Goal: Task Accomplishment & Management: Complete application form

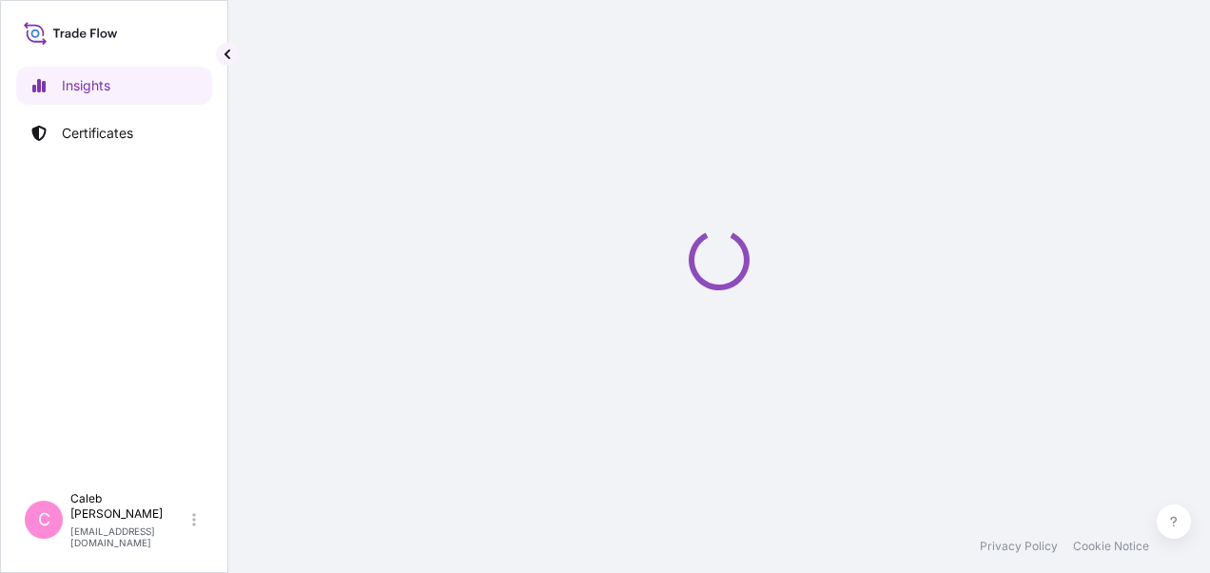
select select "2025"
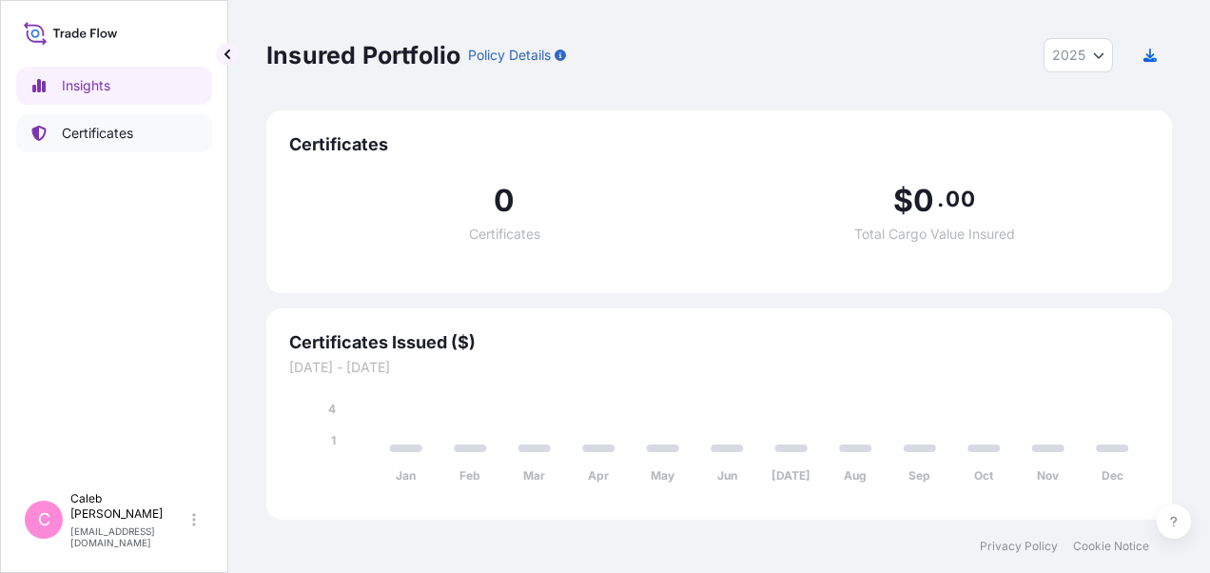
click at [76, 131] on p "Certificates" at bounding box center [97, 133] width 71 height 19
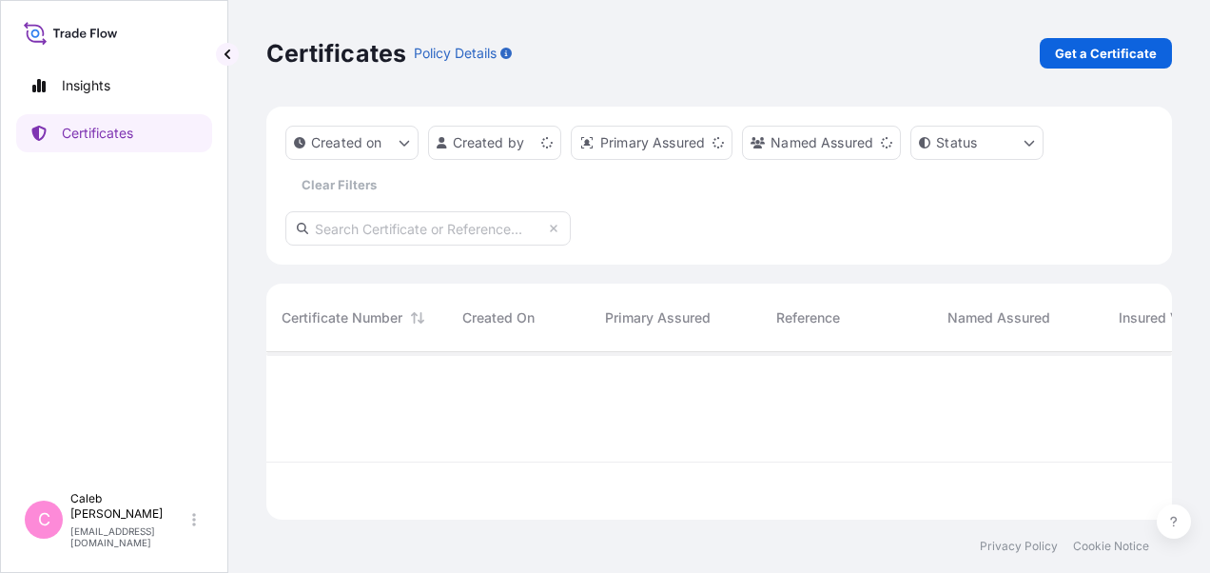
scroll to position [164, 891]
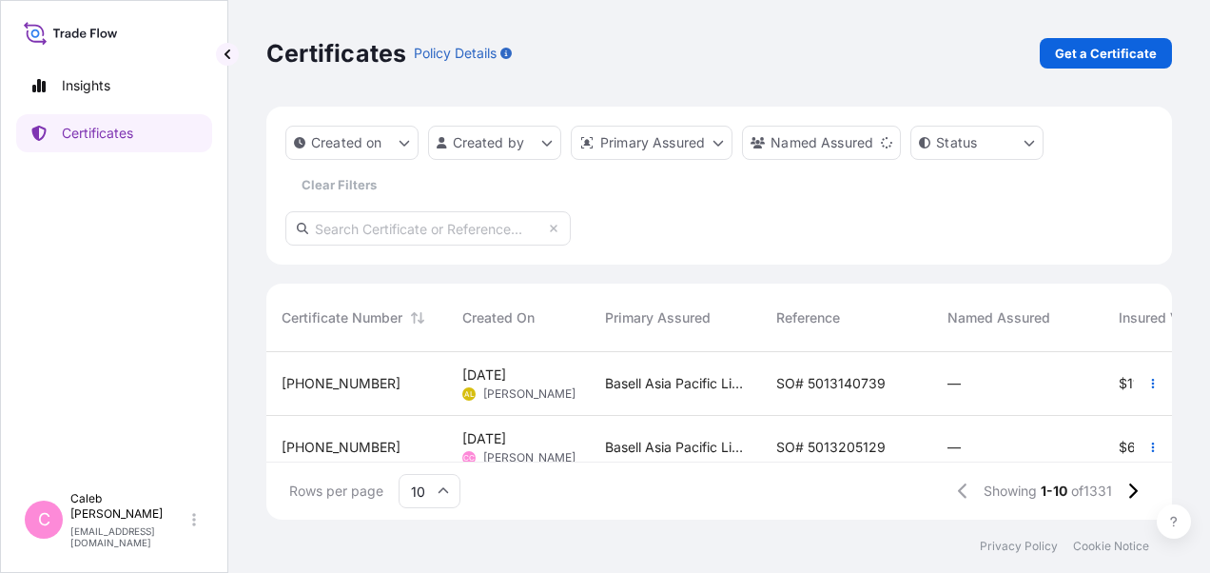
click at [851, 381] on span "SO# 5013140739" at bounding box center [830, 383] width 109 height 19
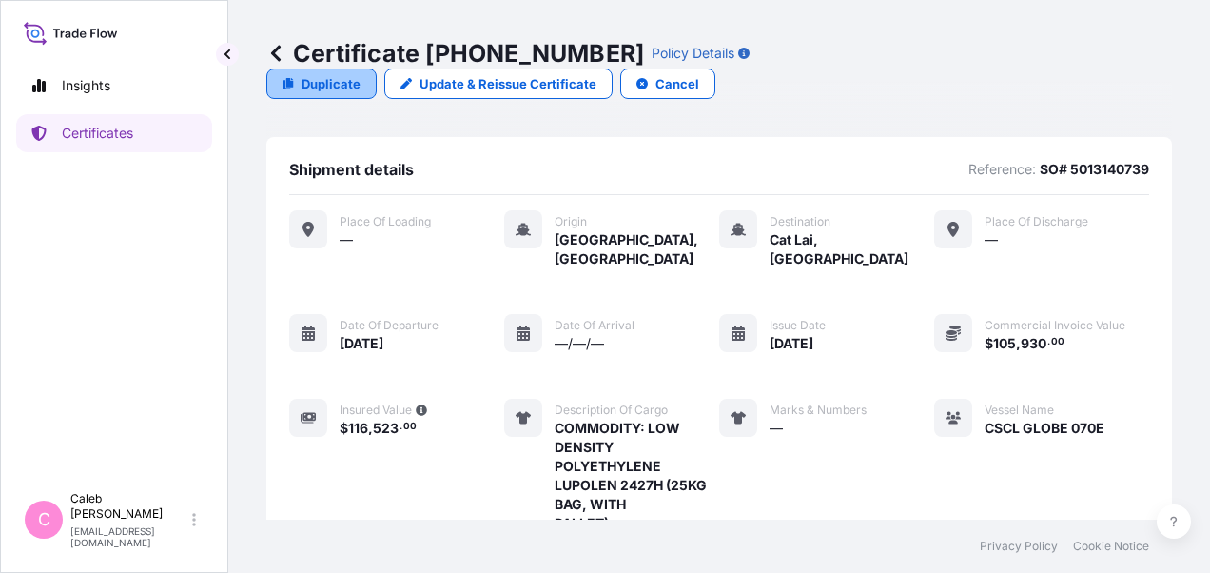
click at [361, 74] on p "Duplicate" at bounding box center [331, 83] width 59 height 19
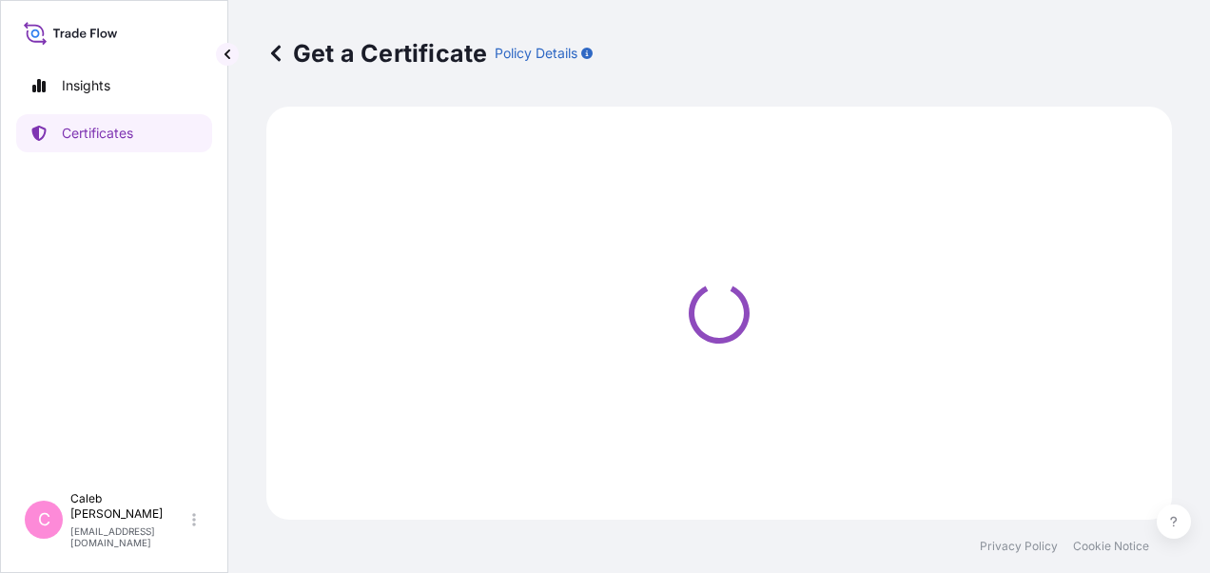
select select "Sea"
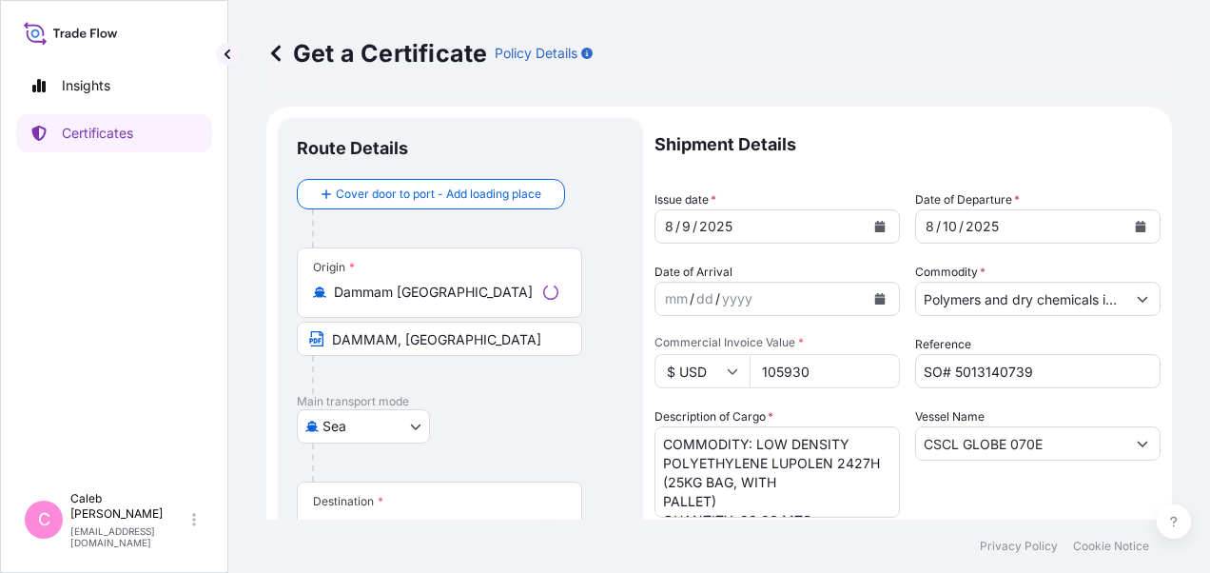
select select "32034"
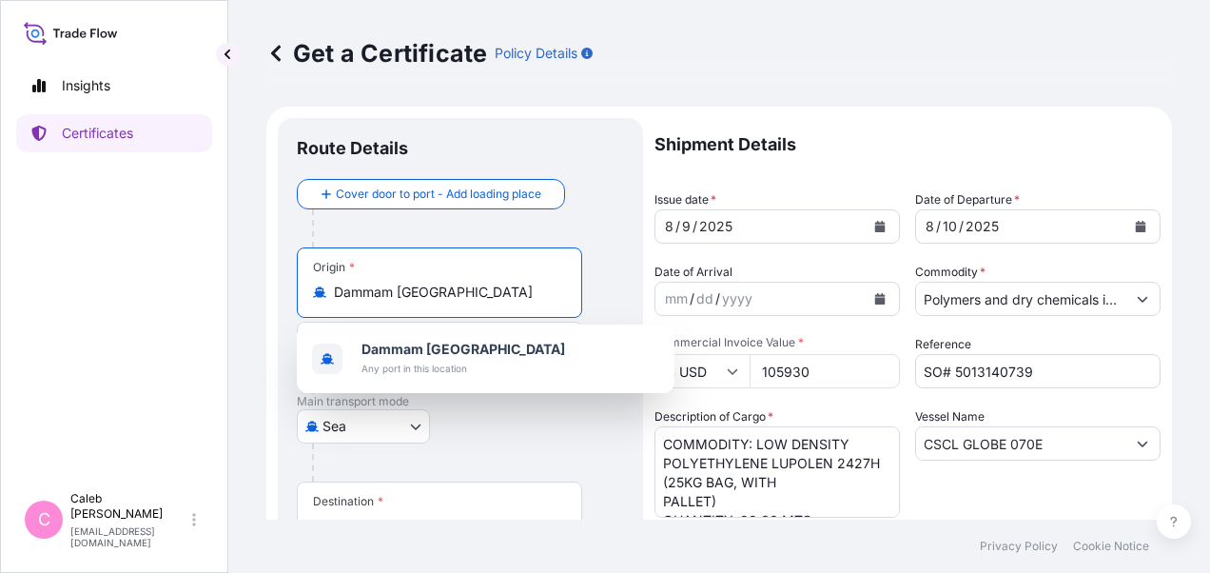
drag, startPoint x: 490, startPoint y: 291, endPoint x: 299, endPoint y: 288, distance: 191.3
click at [299, 288] on div "Origin * Dammam Saudi Arabia" at bounding box center [439, 282] width 285 height 70
paste input "KAOHSIUNG PORT IN TAIWAN"
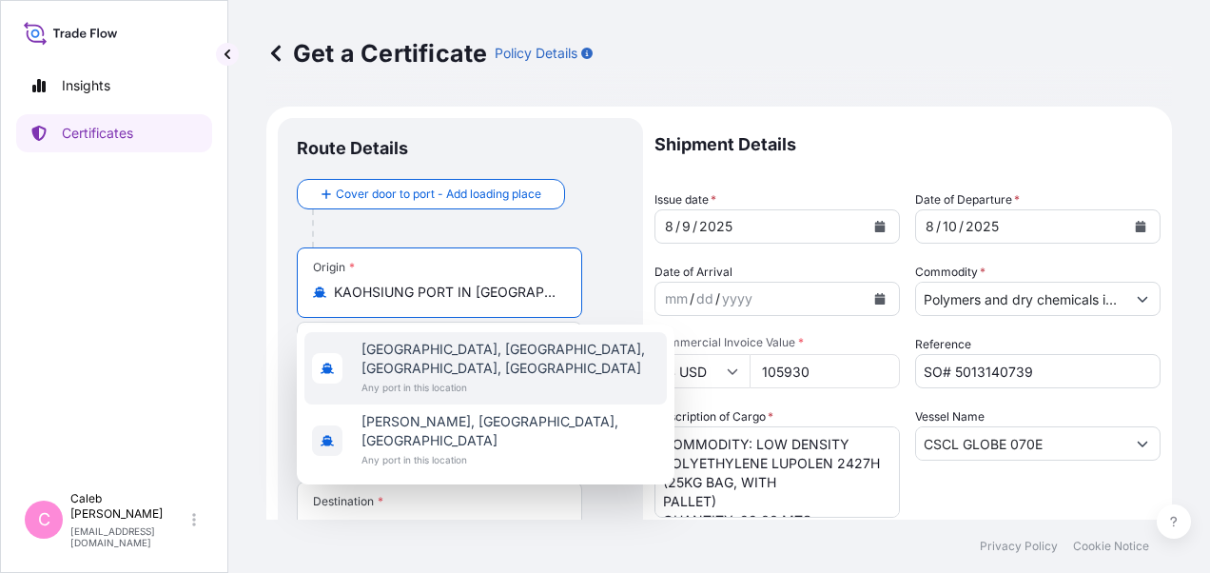
click at [450, 344] on span "Kaohsiung, Gushan District, Kaohsiung City, Taiwan" at bounding box center [511, 359] width 298 height 38
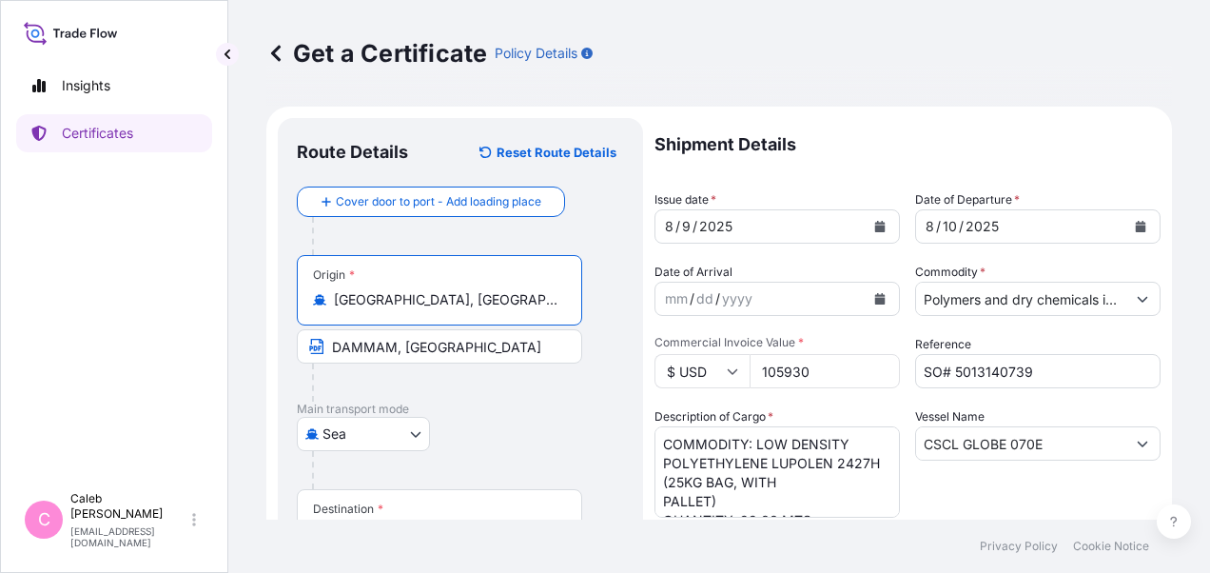
type input "Kaohsiung, Gushan District, Kaohsiung City, Taiwan"
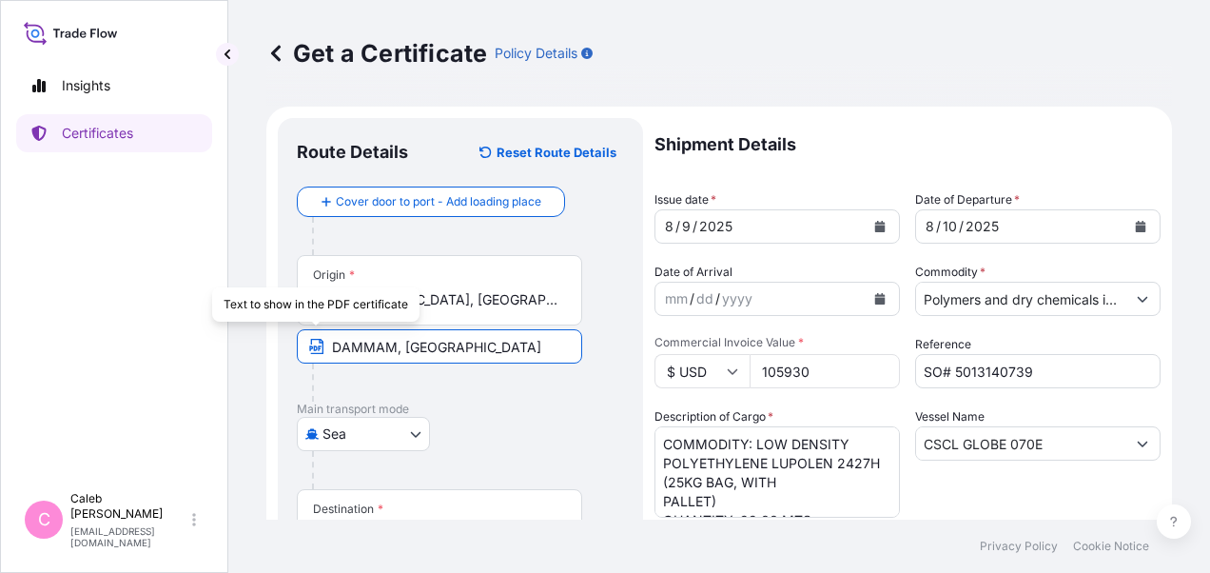
drag, startPoint x: 500, startPoint y: 343, endPoint x: 316, endPoint y: 346, distance: 184.6
click at [316, 346] on span "DAMMAM, SAUDI ARABIA" at bounding box center [439, 346] width 285 height 34
paste input "KAOHSIUNG PORT IN TAIWAN"
type input "KAOHSIUNG PORT IN TAIWAN"
click at [523, 390] on div at bounding box center [447, 382] width 270 height 38
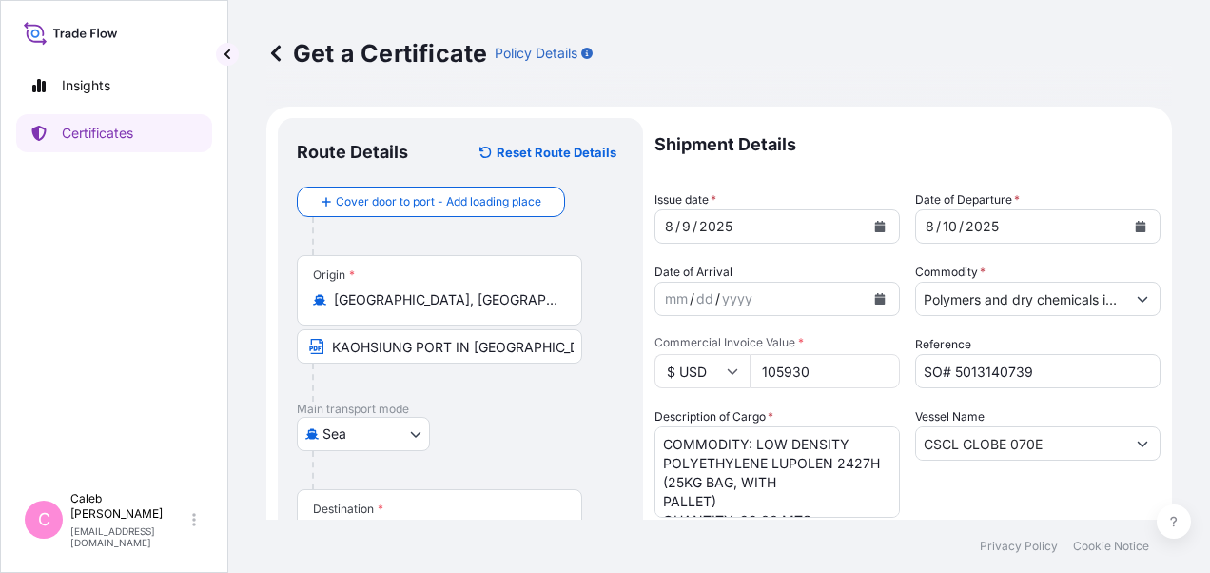
click at [578, 471] on div at bounding box center [468, 470] width 312 height 38
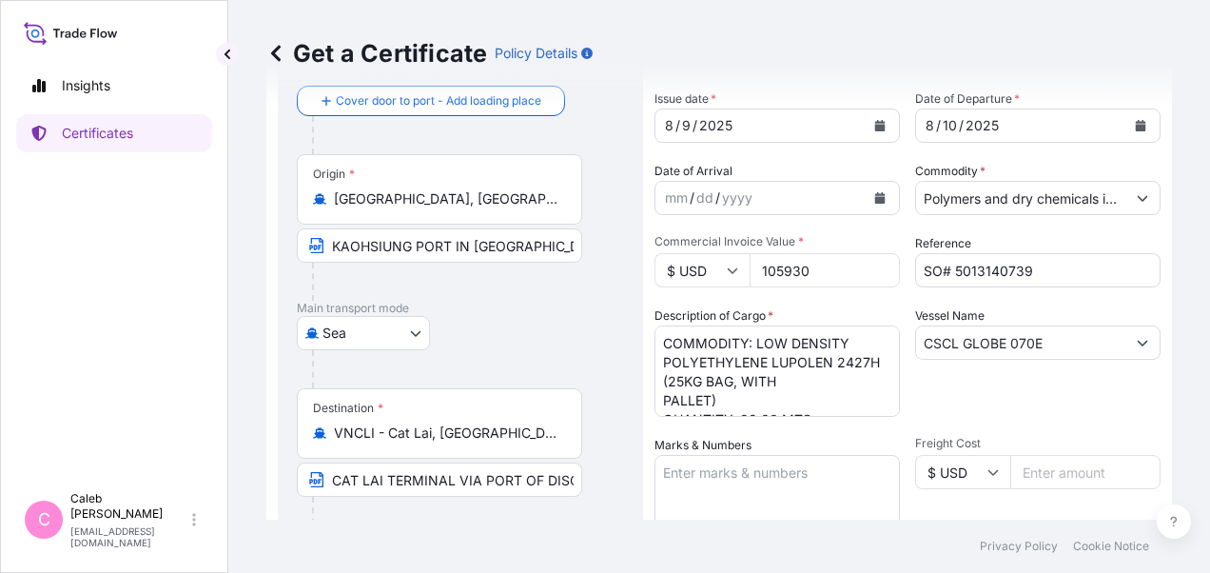
scroll to position [190, 0]
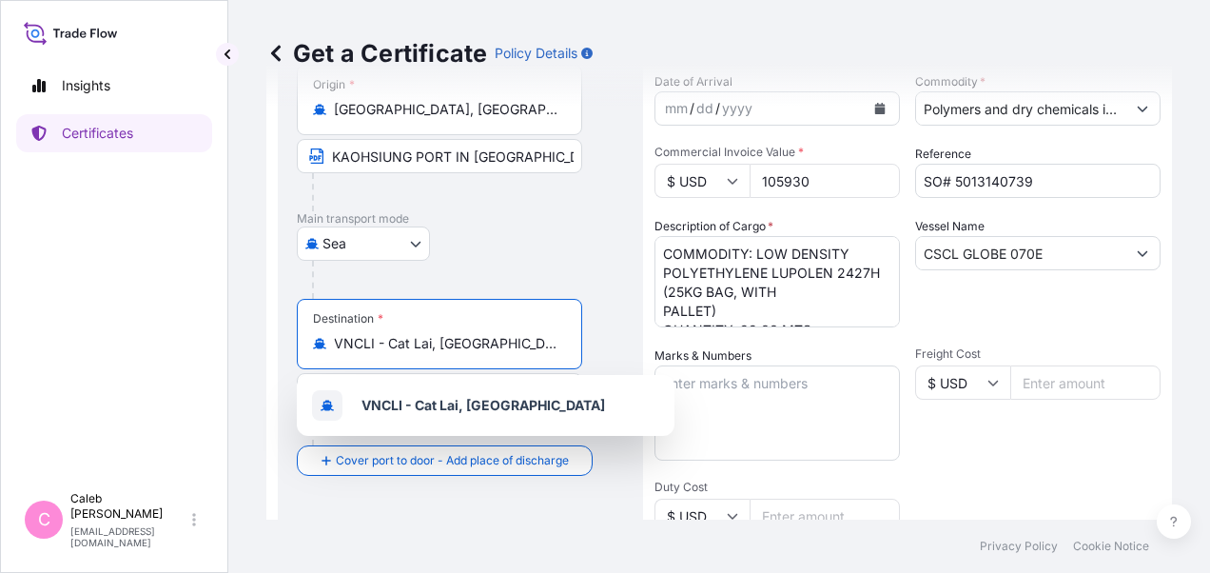
drag, startPoint x: 500, startPoint y: 343, endPoint x: 297, endPoint y: 333, distance: 203.8
click at [297, 333] on div "Destination * VNCLI - Cat Lai, Vietnam" at bounding box center [439, 334] width 285 height 70
paste input "QINGDAO,CHINA"
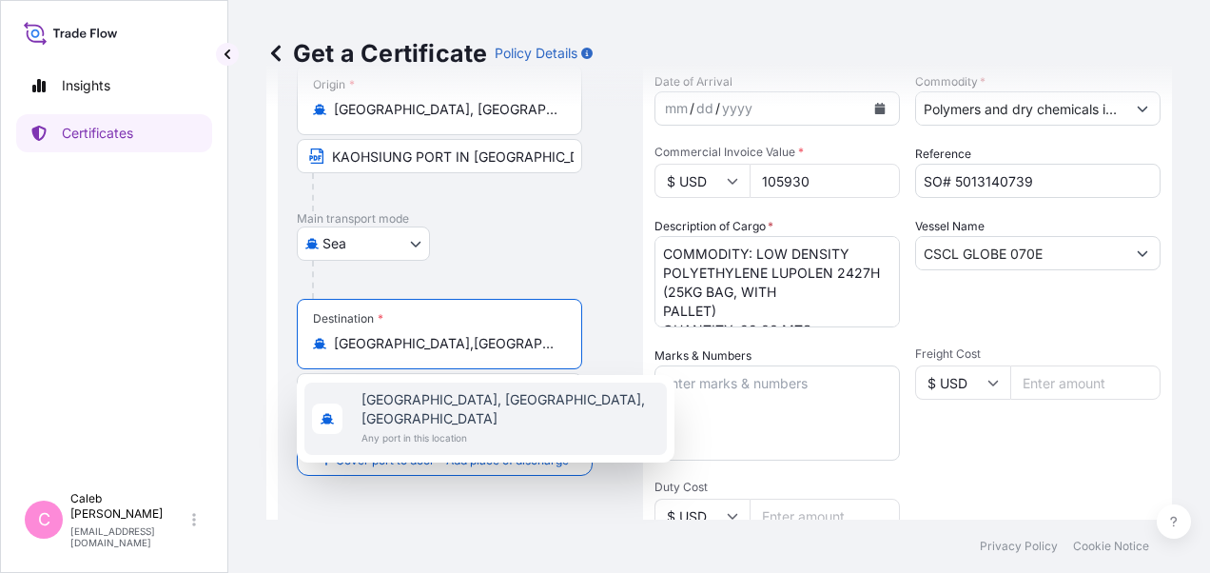
click at [461, 428] on span "Any port in this location" at bounding box center [511, 437] width 298 height 19
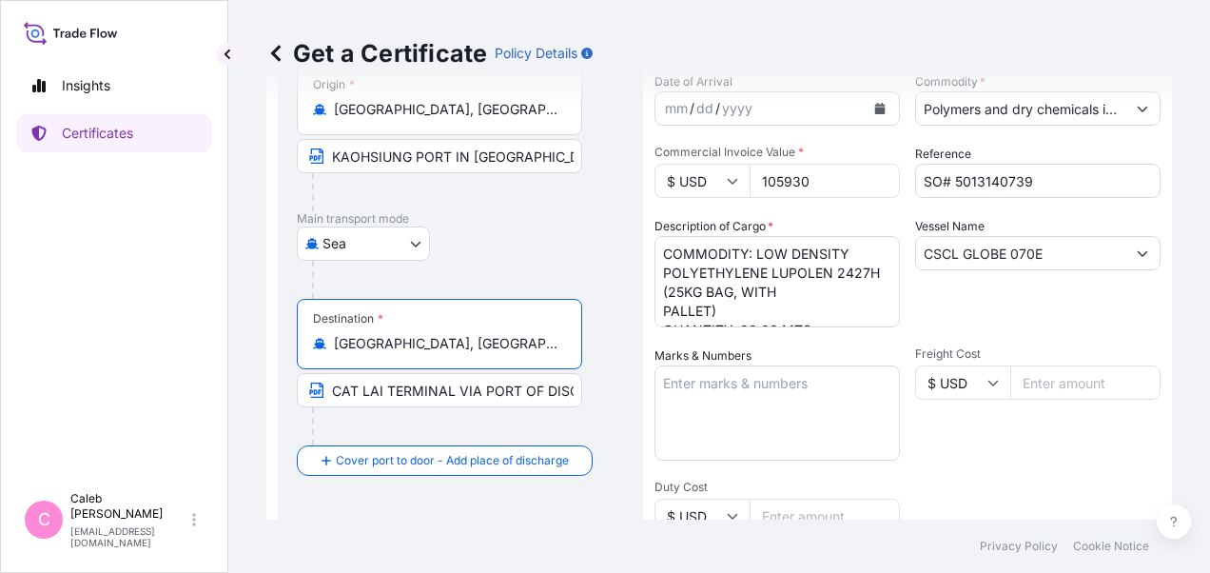
type input "Qingdao, Shandong, China"
drag, startPoint x: 334, startPoint y: 389, endPoint x: 613, endPoint y: 393, distance: 278.8
click at [613, 393] on div "Destination * Qingdao, Shandong, China CAT LAI TERMINAL VIA PORT OF DISCHARGE H…" at bounding box center [460, 372] width 327 height 147
paste input "QINGDAO,CHINA"
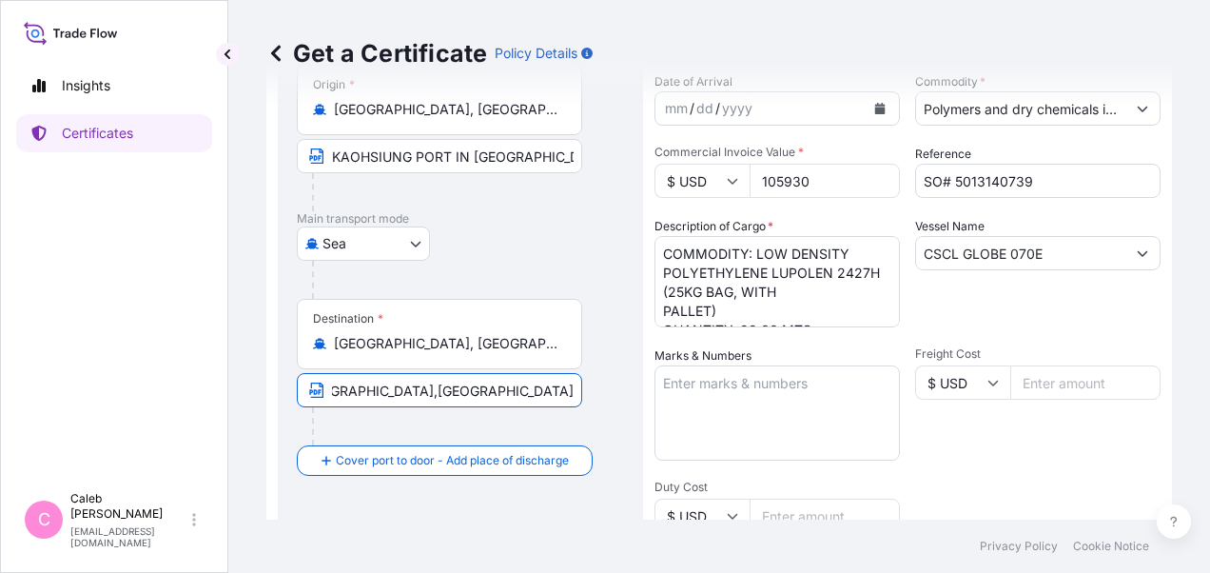
scroll to position [0, 0]
type input "QINGDAO,CHINA"
click at [521, 417] on div at bounding box center [447, 426] width 270 height 38
click at [590, 521] on footer "Privacy Policy Cookie Notice" at bounding box center [719, 546] width 982 height 53
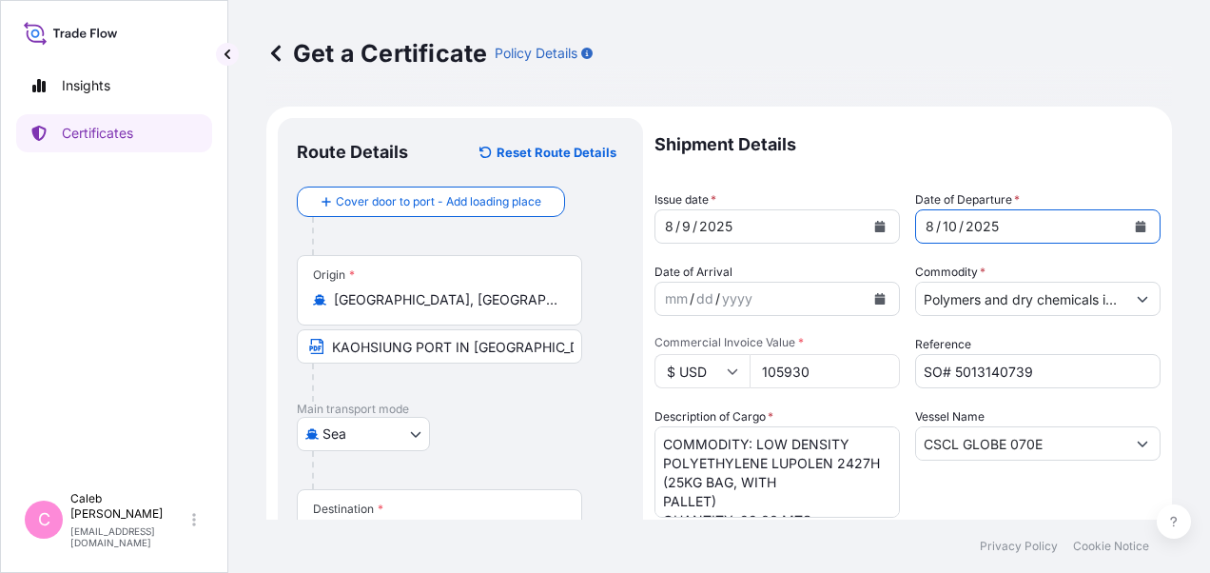
click at [1136, 225] on icon "Calendar" at bounding box center [1141, 226] width 10 height 11
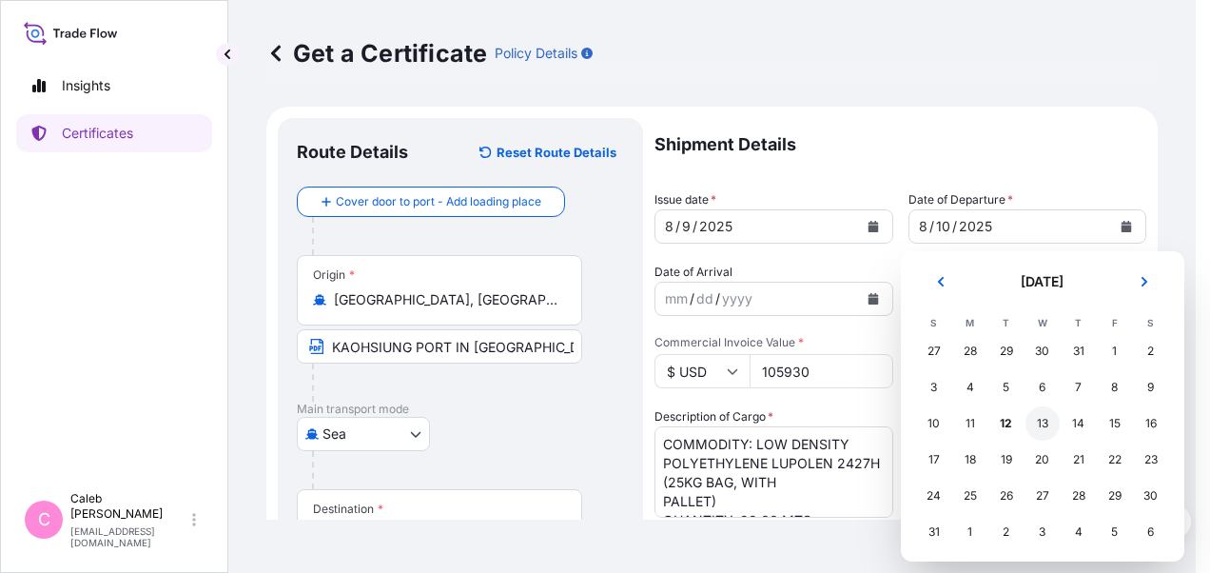
click at [1039, 424] on div "13" at bounding box center [1043, 423] width 34 height 34
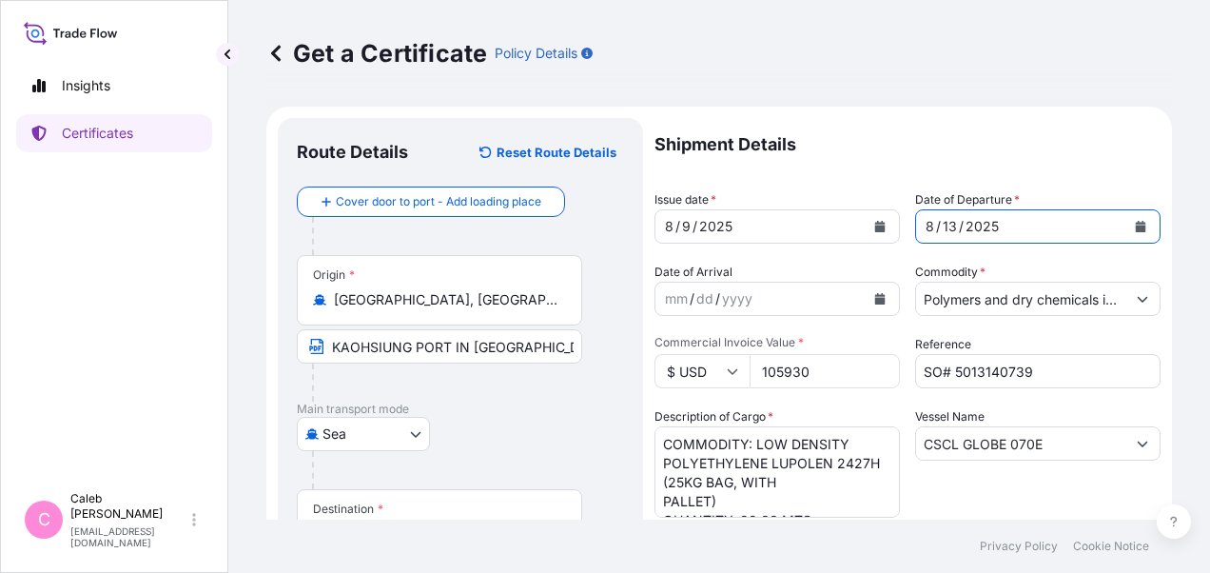
click at [877, 227] on icon "Calendar" at bounding box center [880, 226] width 10 height 11
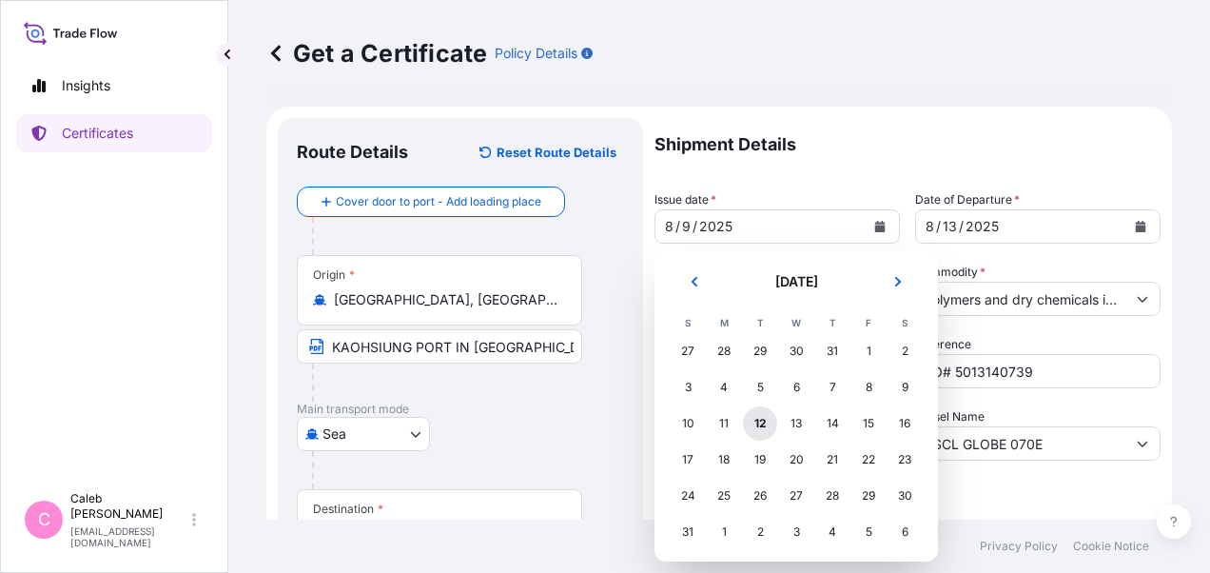
click at [759, 428] on div "12" at bounding box center [760, 423] width 34 height 34
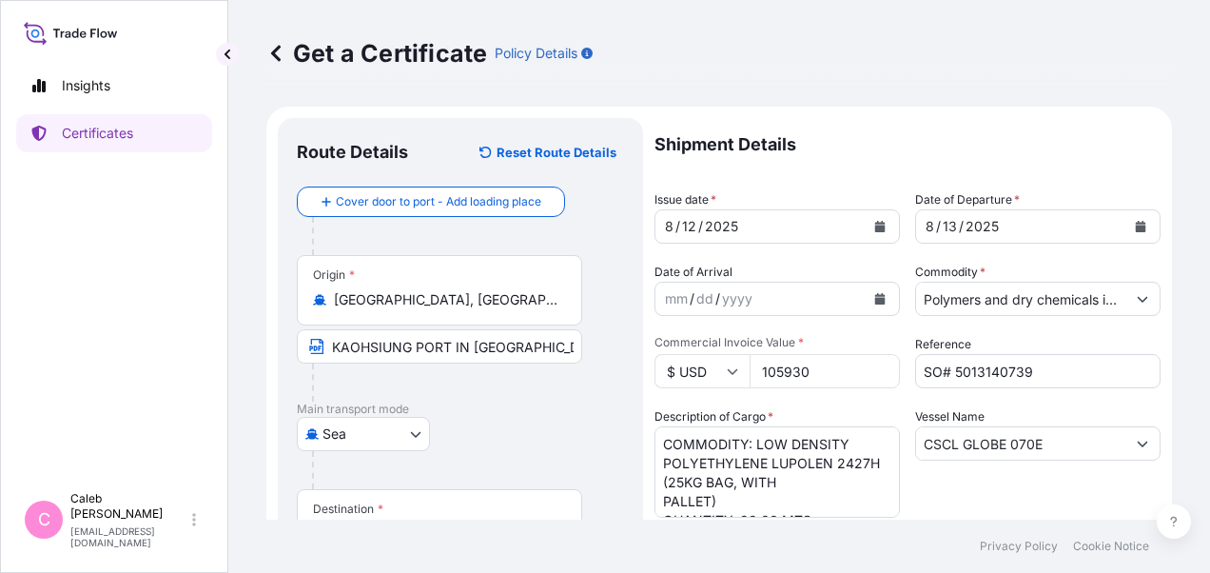
drag, startPoint x: 816, startPoint y: 371, endPoint x: 703, endPoint y: 374, distance: 113.3
click at [703, 374] on div "$ USD 105930" at bounding box center [777, 371] width 245 height 34
paste input "42075.0"
type input "42075.00"
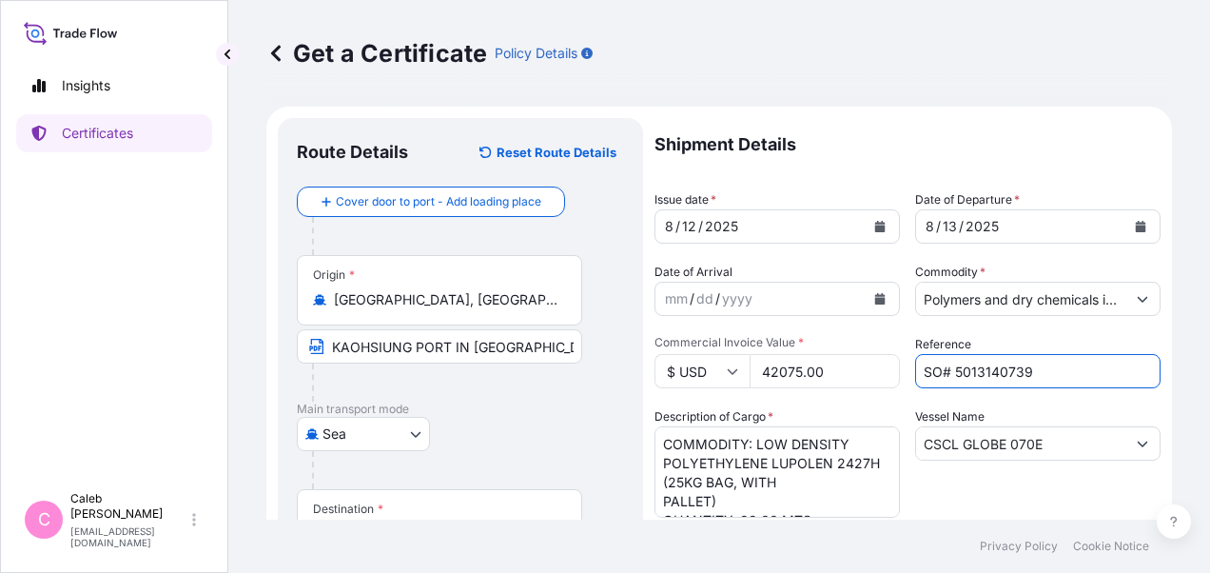
drag, startPoint x: 1030, startPoint y: 371, endPoint x: 951, endPoint y: 368, distance: 80.0
click at [951, 368] on input "SO# 5013140739" at bounding box center [1037, 371] width 245 height 34
paste input "202480"
type input "SO# 5013202480"
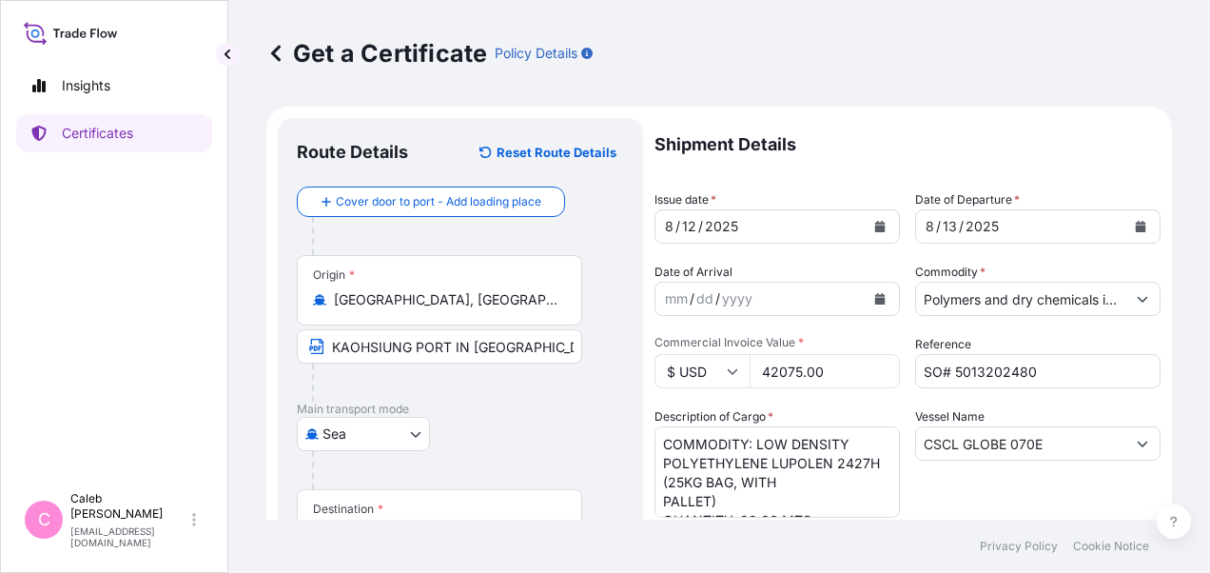
click at [748, 462] on textarea "COMMODITY: LOW DENSITY POLYETHYLENE LUPOLEN 2427H (25KG BAG, WITH PALLET) QUANT…" at bounding box center [777, 471] width 245 height 91
drag, startPoint x: 721, startPoint y: 499, endPoint x: 652, endPoint y: 441, distance: 89.9
paste textarea "49.500 MTS OF HYPERZONE HY55430"
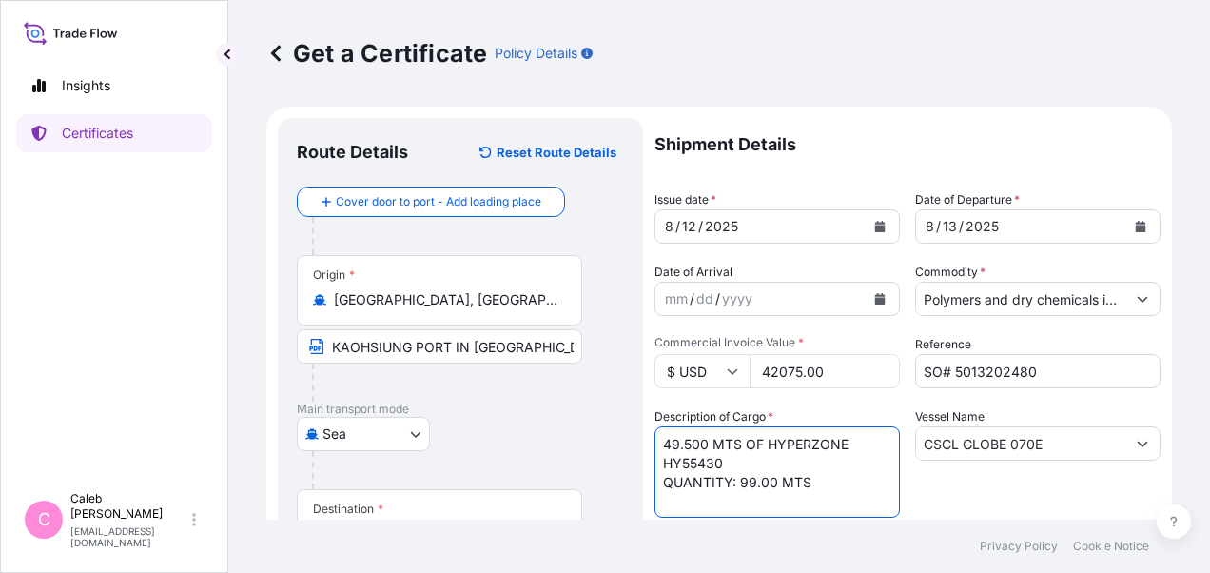
drag, startPoint x: 764, startPoint y: 443, endPoint x: 662, endPoint y: 441, distance: 101.8
click at [662, 441] on textarea "COMMODITY: LOW DENSITY POLYETHYLENE LUPOLEN 2427H (25KG BAG, WITH PALLET) QUANT…" at bounding box center [777, 471] width 245 height 91
drag, startPoint x: 739, startPoint y: 464, endPoint x: 824, endPoint y: 462, distance: 84.7
click at [824, 462] on textarea "COMMODITY: LOW DENSITY POLYETHYLENE LUPOLEN 2427H (25KG BAG, WITH PALLET) QUANT…" at bounding box center [777, 471] width 245 height 91
paste textarea "49.500 MTS OF"
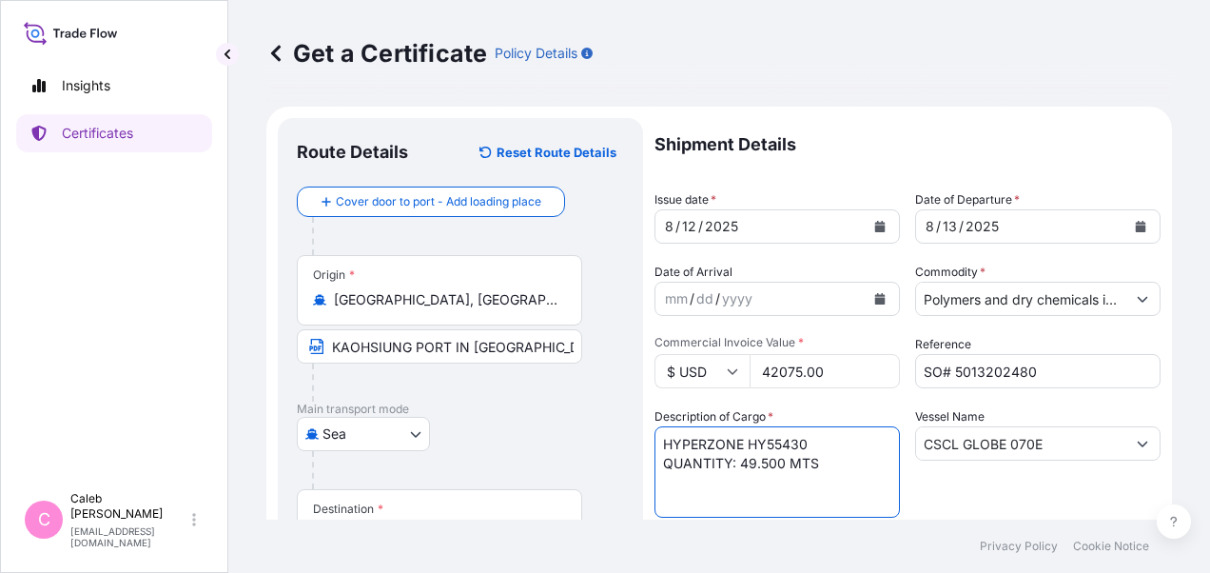
type textarea "HYPERZONE HY55430 QUANTITY: 49.500 MTS"
click at [950, 502] on div "Vessel Name CSCL GLOBE 070E" at bounding box center [1037, 462] width 245 height 110
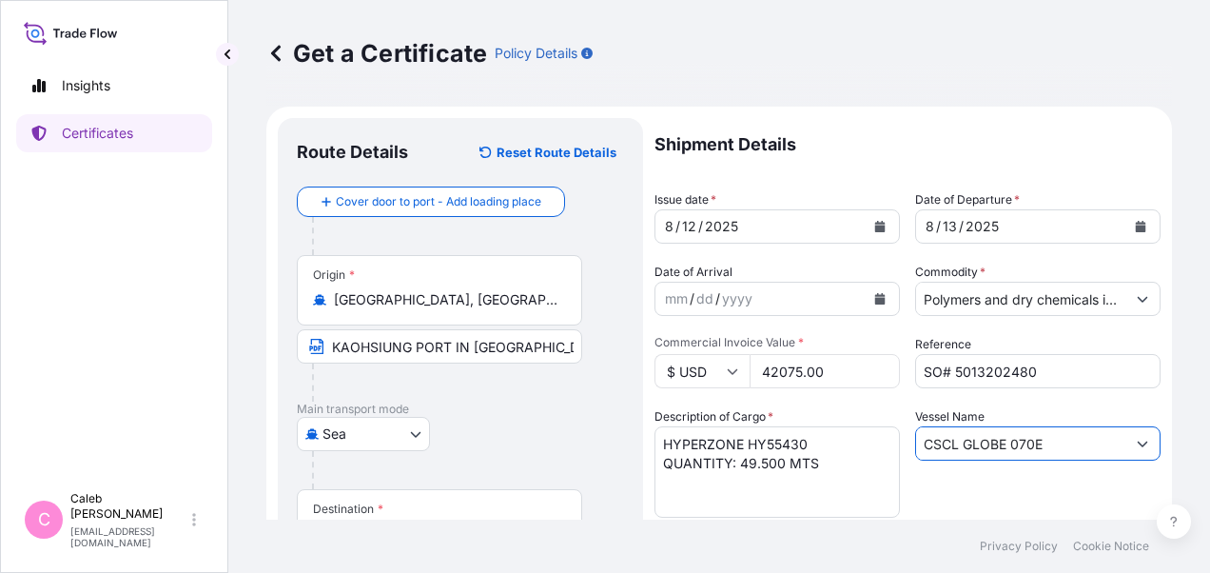
drag, startPoint x: 1048, startPoint y: 443, endPoint x: 892, endPoint y: 456, distance: 155.6
paste input "EVER CONVEY 0867-099A"
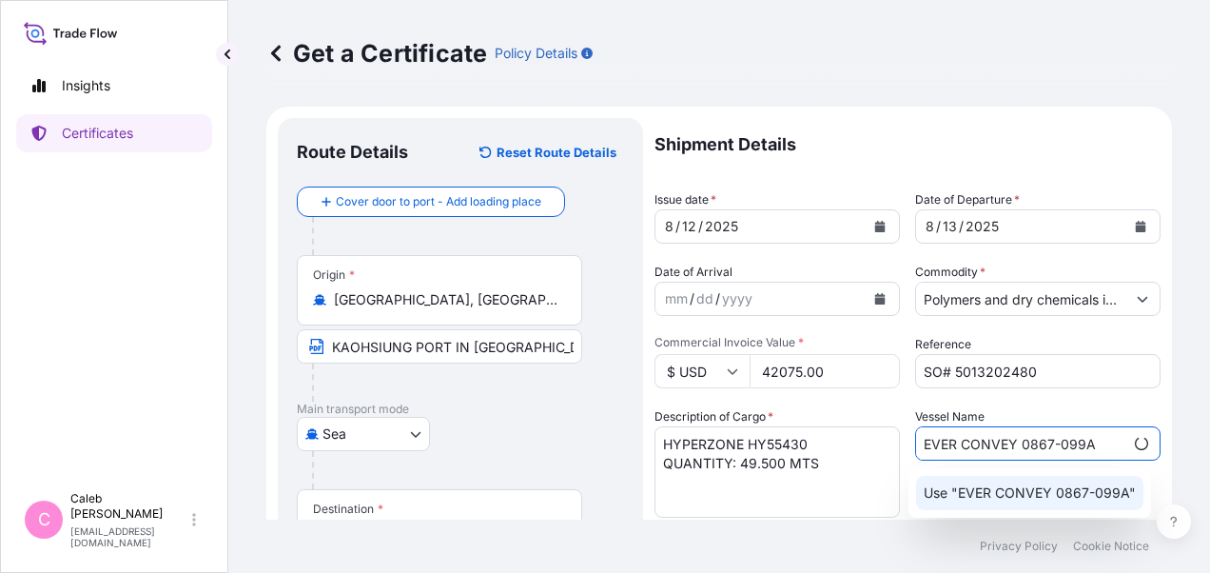
click at [1057, 486] on p "Use "EVER CONVEY 0867-099A"" at bounding box center [1030, 492] width 212 height 19
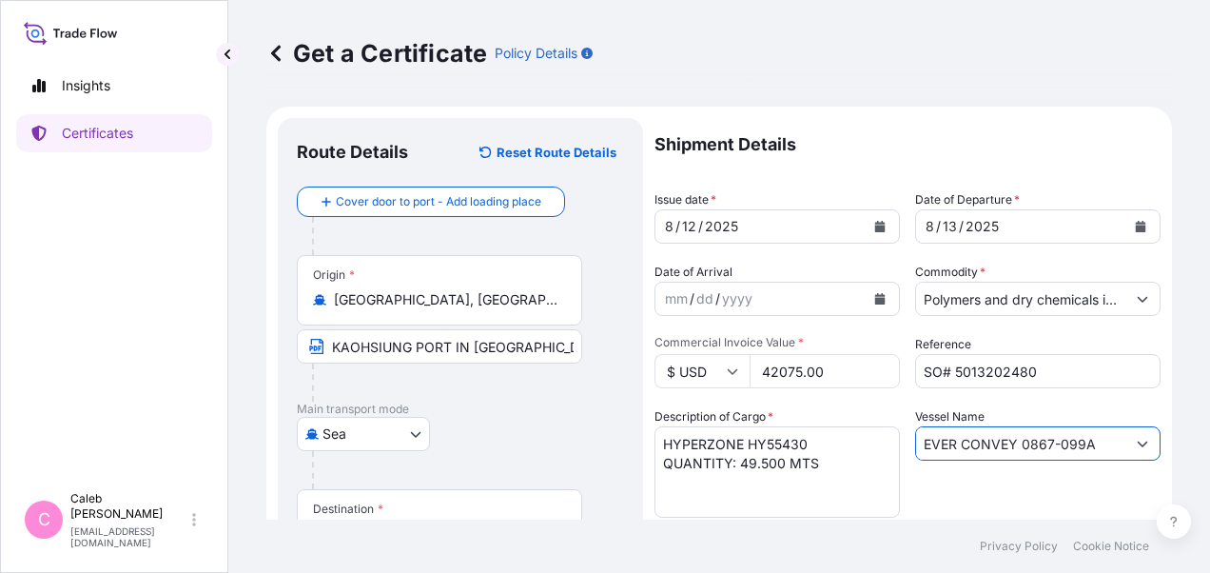
scroll to position [95, 0]
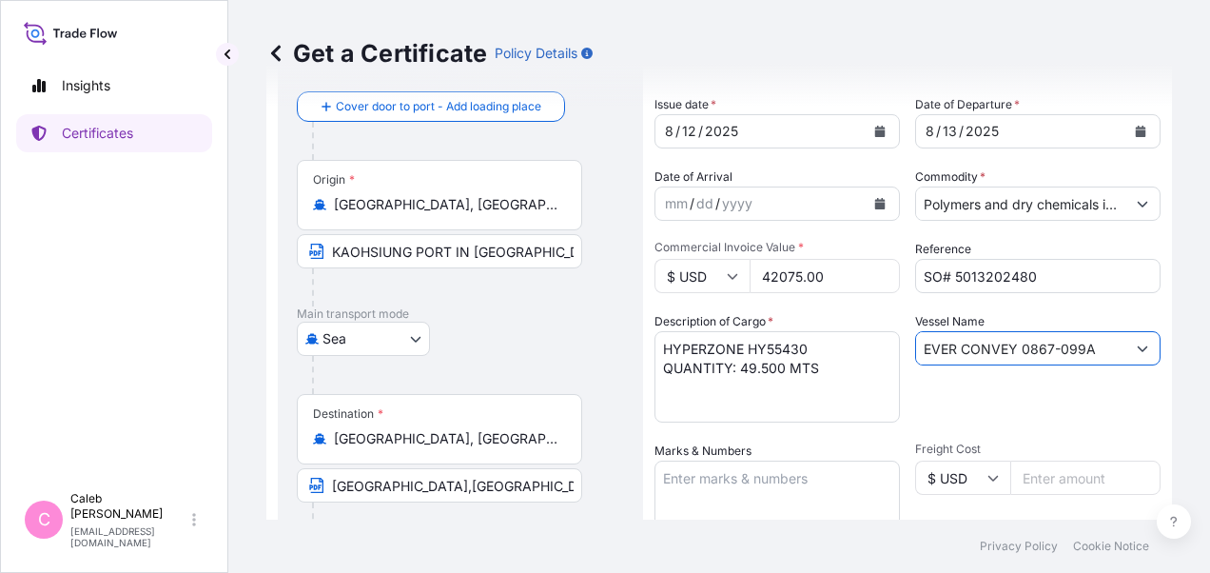
type input "EVER CONVEY 0867-099A"
click at [940, 421] on div "Vessel Name EVER CONVEY 0867-099A" at bounding box center [1037, 367] width 245 height 110
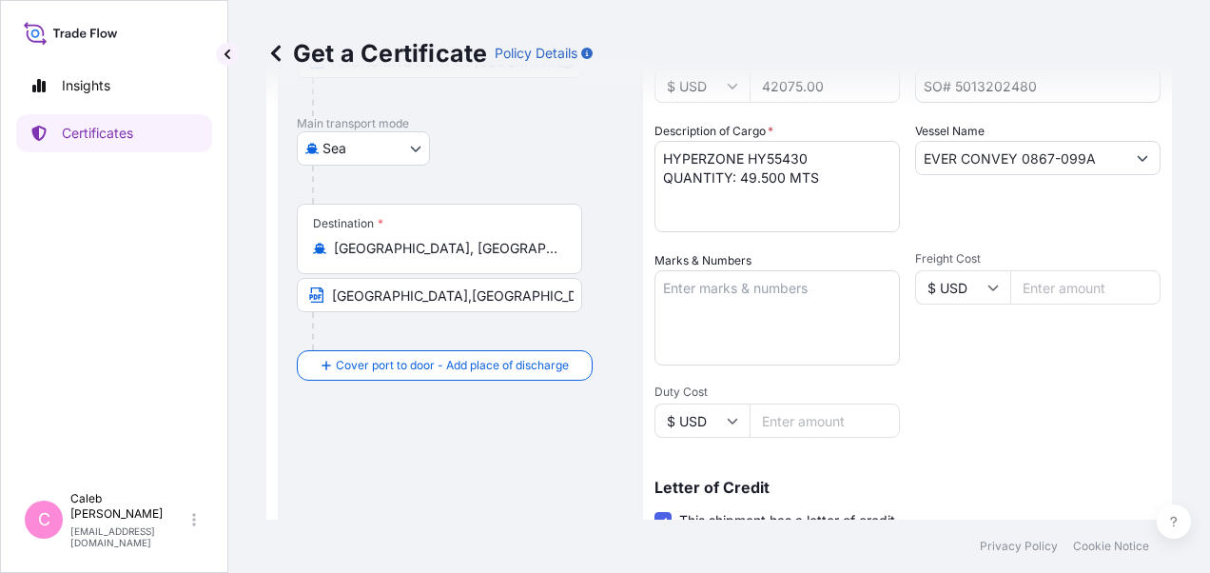
scroll to position [571, 0]
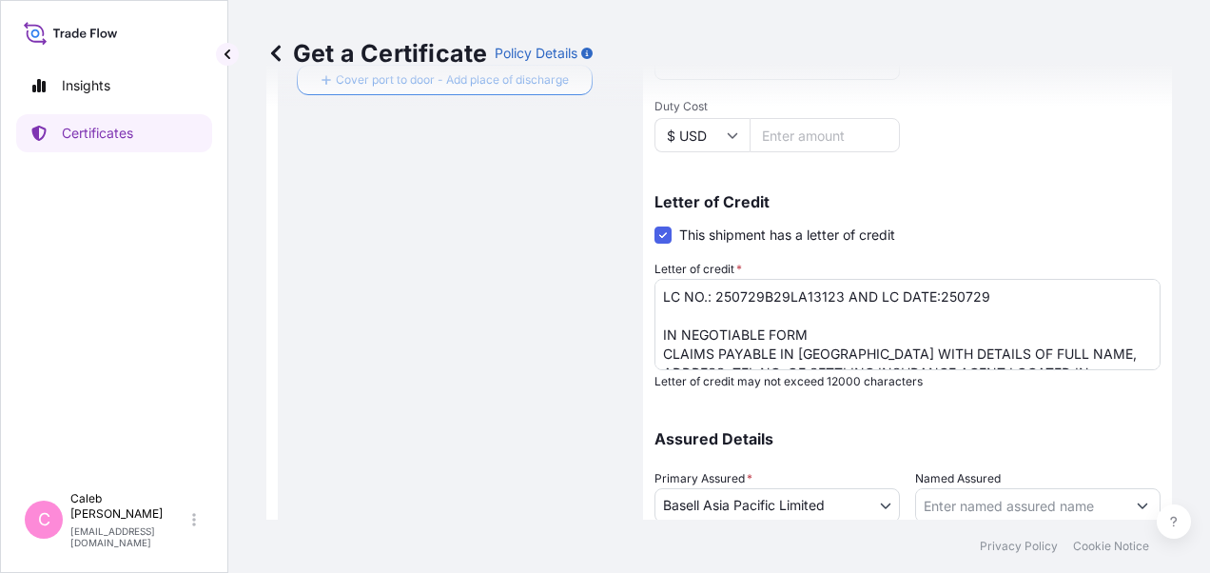
click at [287, 325] on div "Route Details Reset Route Details Cover door to port - Add loading place Place …" at bounding box center [460, 99] width 365 height 1105
drag, startPoint x: 715, startPoint y: 297, endPoint x: 984, endPoint y: 304, distance: 269.4
click at [984, 304] on textarea "LC NO.: 250729B29LA13123 AND LC DATE:250729 IN NEGOTIABLE FORM CLAIMS PAYABLE I…" at bounding box center [908, 324] width 506 height 91
paste textarea "LCG2377202500125"
click at [326, 438] on div "Route Details Reset Route Details Cover door to port - Add loading place Place …" at bounding box center [460, 99] width 327 height 1067
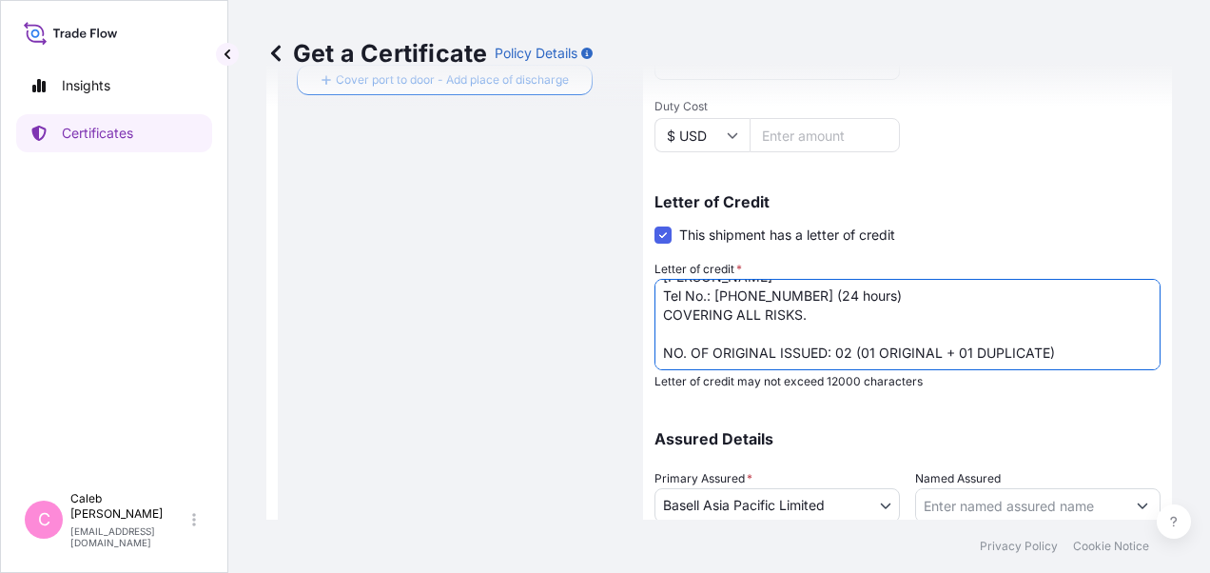
scroll to position [210, 0]
drag, startPoint x: 656, startPoint y: 336, endPoint x: 814, endPoint y: 298, distance: 162.5
click at [814, 298] on textarea "LC NO.: 250729B29LA13123 AND LC DATE:250729 IN NEGOTIABLE FORM CLAIMS PAYABLE I…" at bounding box center [908, 324] width 506 height 91
click at [675, 322] on textarea "LC NO.: 250729B29LA13123 AND LC DATE:250729 IN NEGOTIABLE FORM CLAIMS PAYABLE I…" at bounding box center [908, 324] width 506 height 91
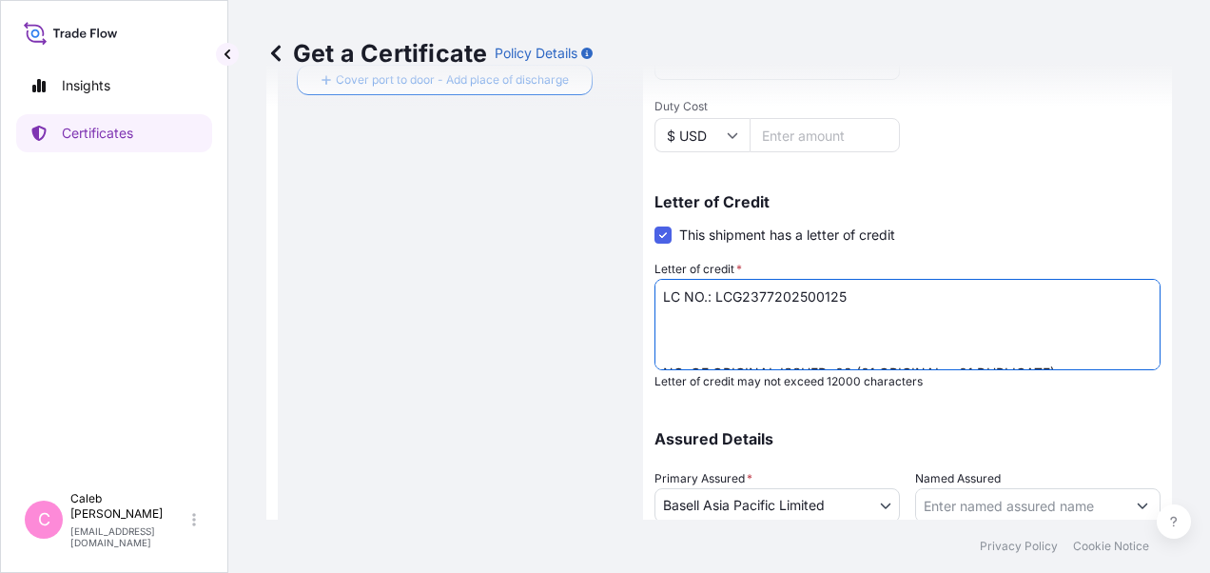
paste textarea "CLAIMS PAYABLE IN CHINA IN THE CURRENCY OF THE L/C,COVERING ALL RISKS."
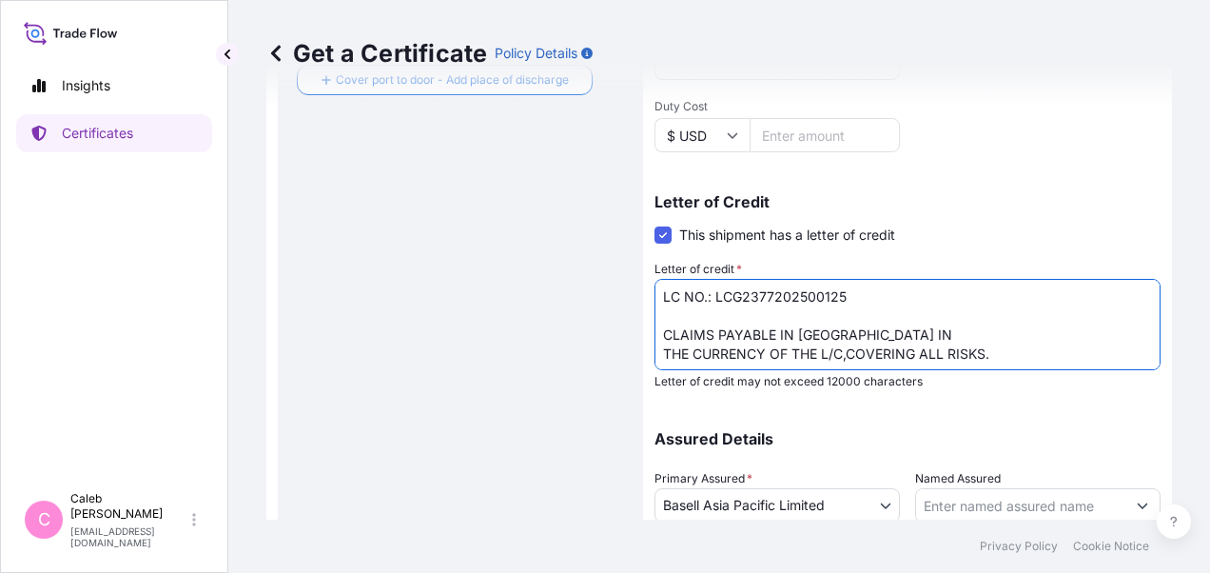
click at [660, 351] on textarea "LC NO.: 250729B29LA13123 AND LC DATE:250729 IN NEGOTIABLE FORM CLAIMS PAYABLE I…" at bounding box center [908, 324] width 506 height 91
click at [1040, 331] on textarea "LC NO.: 250729B29LA13123 AND LC DATE:250729 IN NEGOTIABLE FORM CLAIMS PAYABLE I…" at bounding box center [908, 324] width 506 height 91
click at [703, 356] on textarea "LC NO.: 250729B29LA13123 AND LC DATE:250729 IN NEGOTIABLE FORM CLAIMS PAYABLE I…" at bounding box center [908, 324] width 506 height 91
click at [853, 347] on textarea "LC NO.: 250729B29LA13123 AND LC DATE:250729 IN NEGOTIABLE FORM CLAIMS PAYABLE I…" at bounding box center [908, 324] width 506 height 91
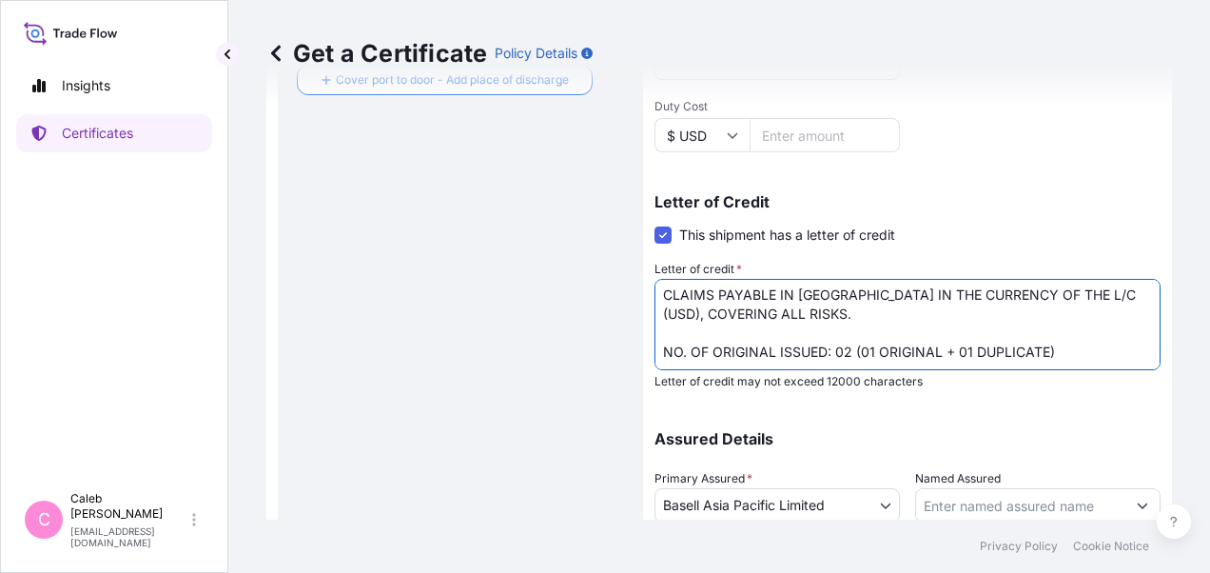
scroll to position [714, 0]
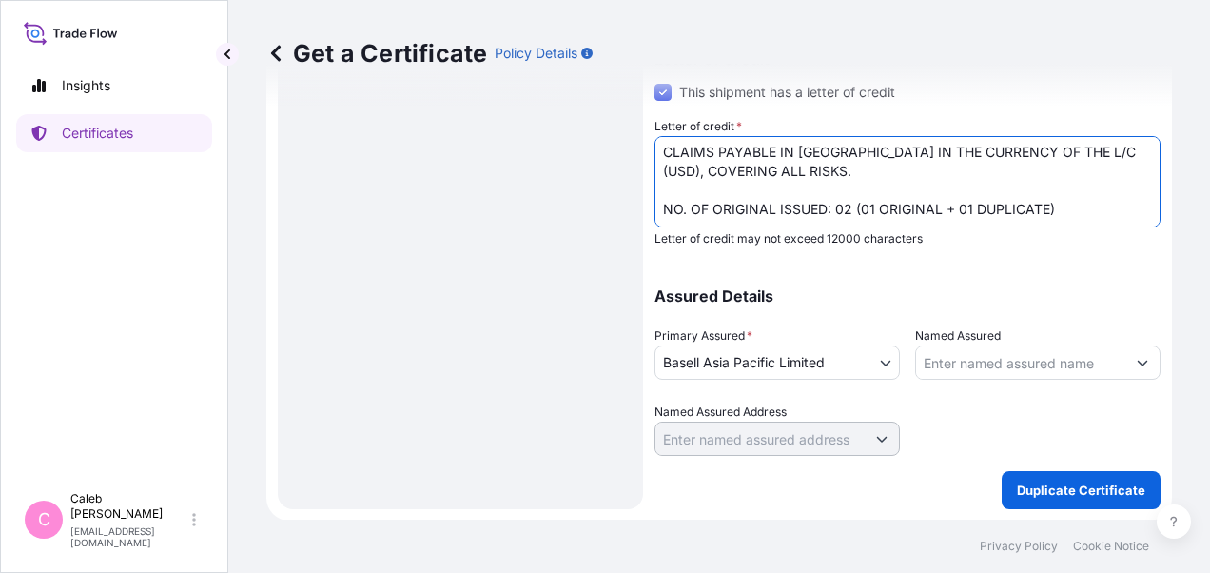
type textarea "LC NO.: LCG2377202500125 CLAIMS PAYABLE IN CHINA IN THE CURRENCY OF THE L/C (US…"
click at [1058, 496] on p "Duplicate Certificate" at bounding box center [1081, 489] width 128 height 19
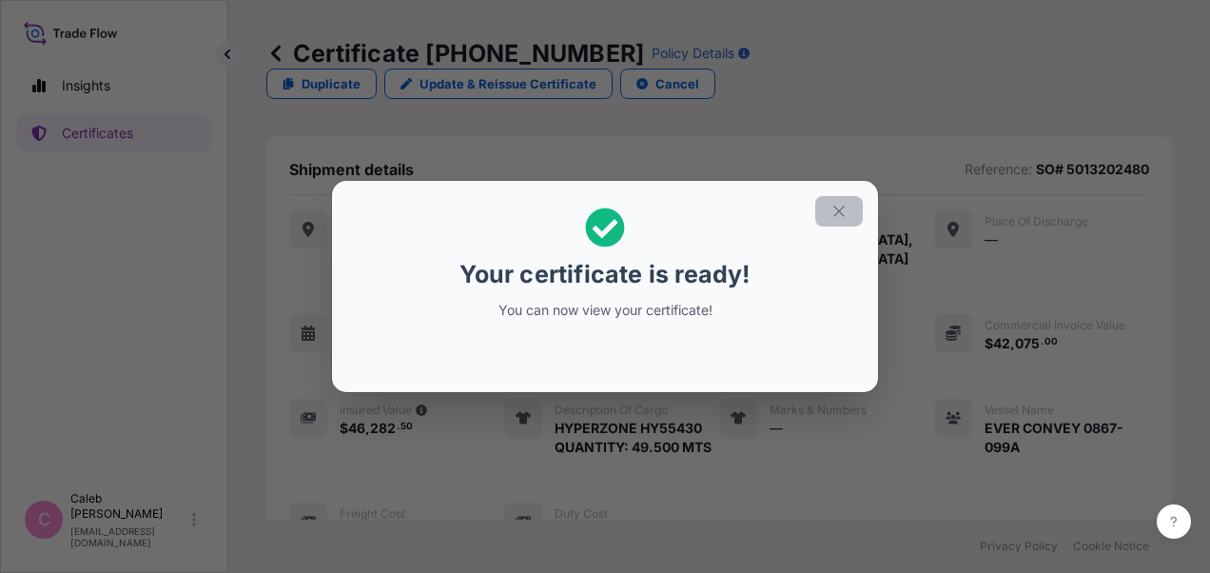
click at [842, 206] on icon "button" at bounding box center [839, 211] width 17 height 17
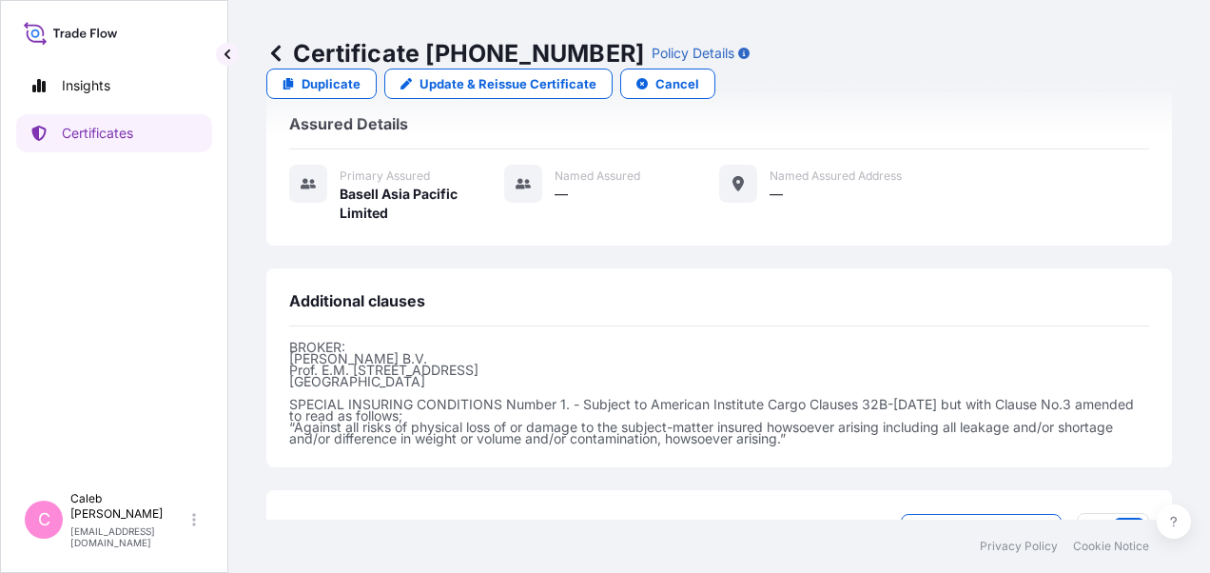
scroll to position [794, 0]
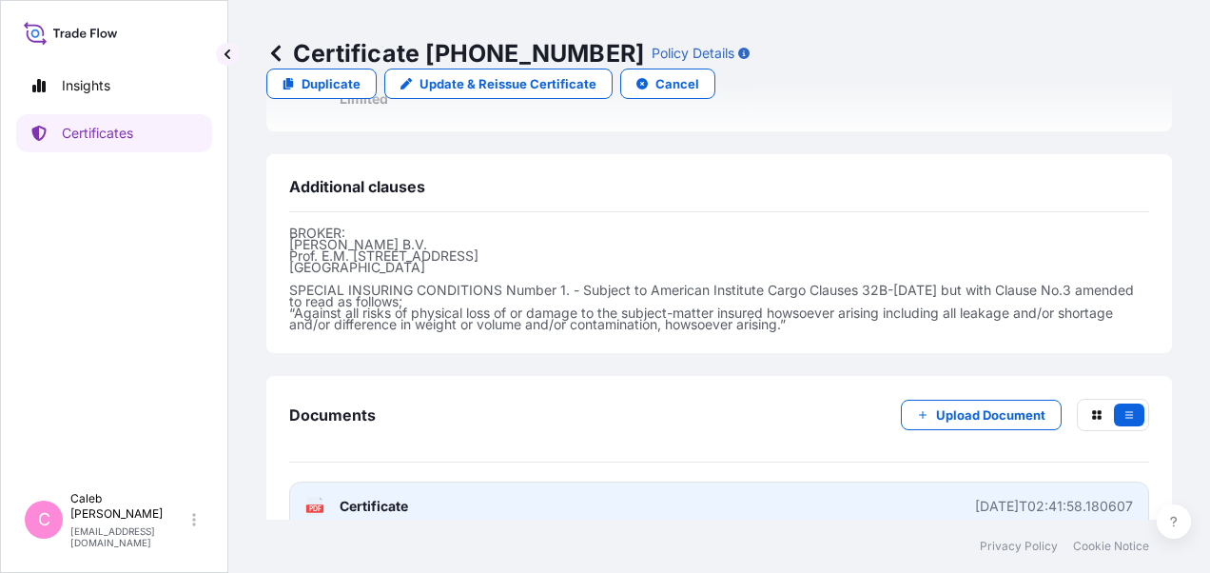
click at [374, 497] on span "Certificate" at bounding box center [374, 506] width 69 height 19
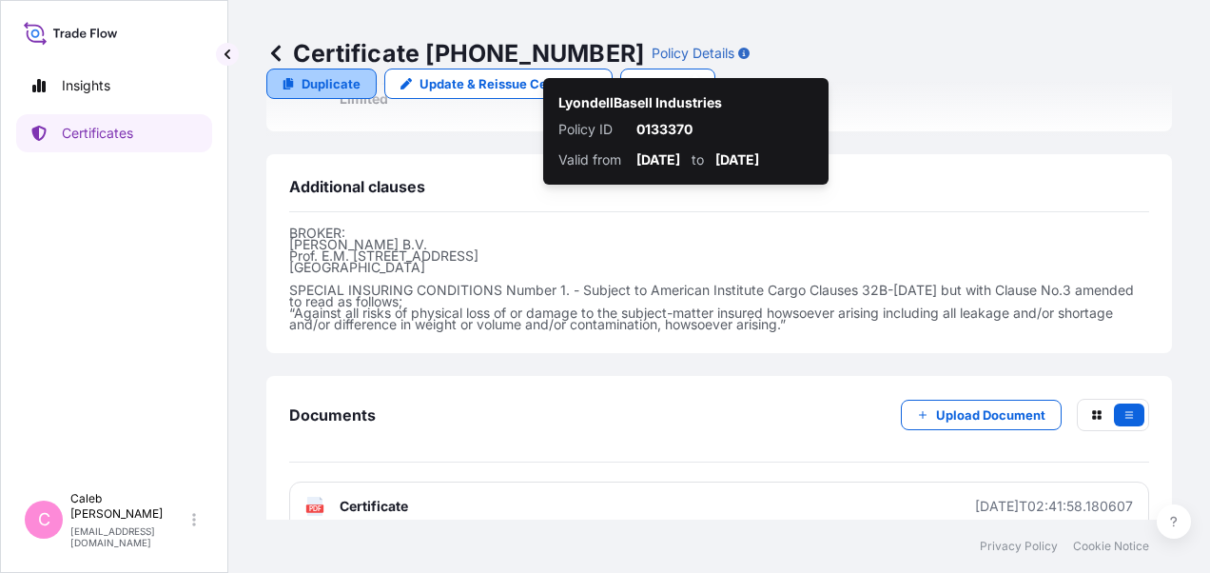
click at [377, 69] on link "Duplicate" at bounding box center [321, 84] width 110 height 30
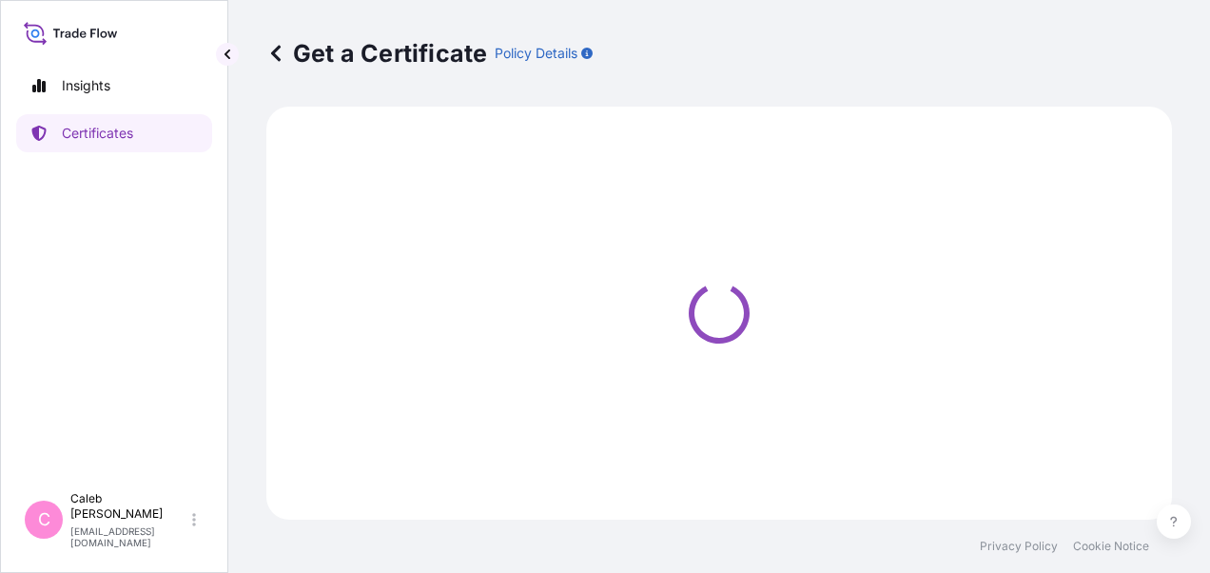
select select "Sea"
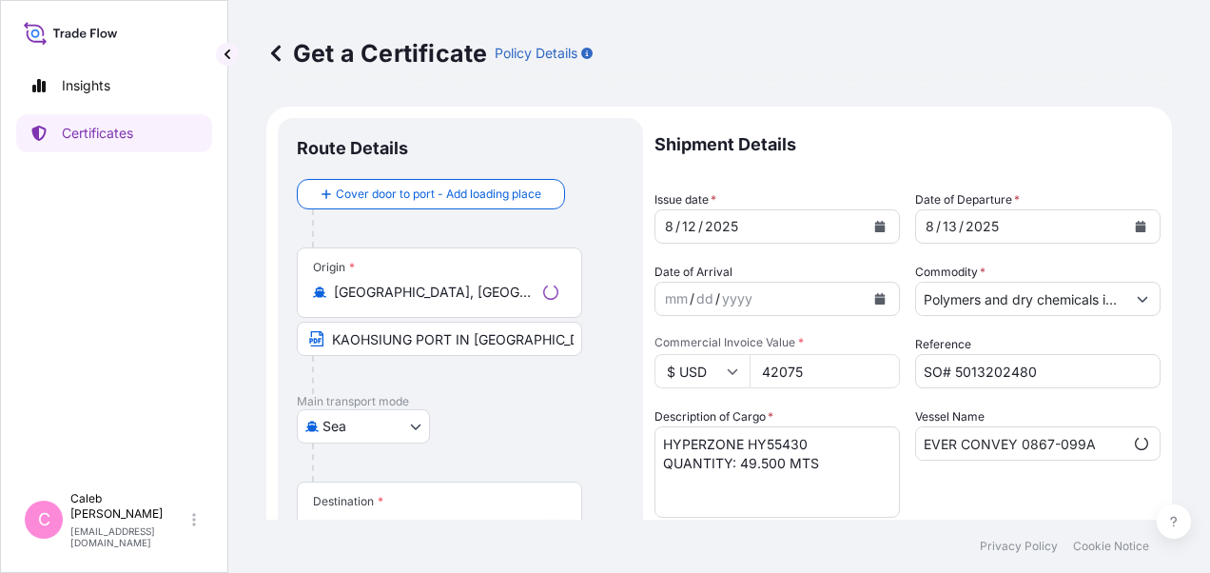
select select "32034"
click at [577, 409] on div "Sea Air Road Sea" at bounding box center [460, 426] width 327 height 34
click at [609, 377] on div "Origin * Kaohsiung, Gushan District, Kaohsiung City, Taiwan KAOHSIUNG PORT IN T…" at bounding box center [460, 320] width 327 height 147
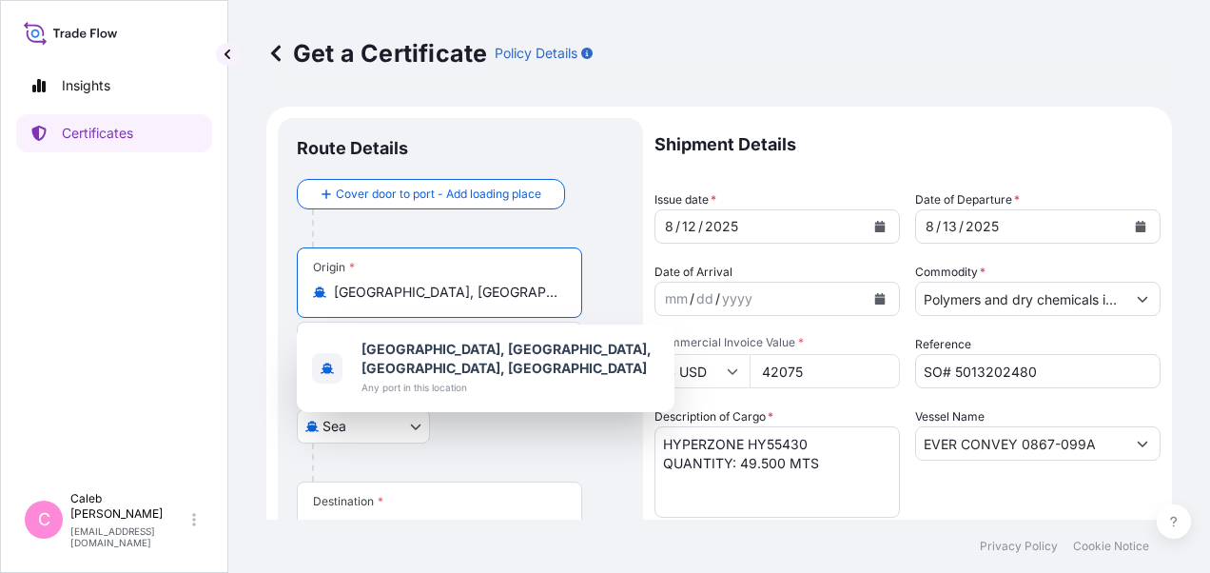
scroll to position [0, 99]
drag, startPoint x: 333, startPoint y: 293, endPoint x: 615, endPoint y: 286, distance: 281.7
click at [615, 286] on div "Origin * Kaohsiung, Gushan District, Kaohsiung City, Taiwan KAOHSIUNG PORT IN T…" at bounding box center [460, 320] width 327 height 147
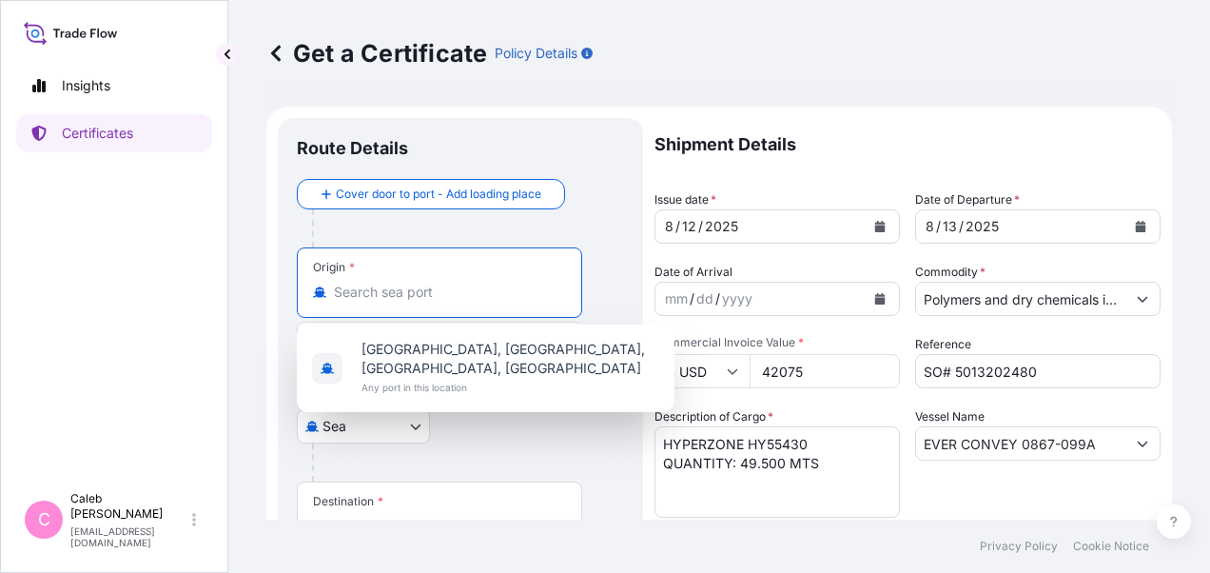
scroll to position [0, 0]
paste input "ROTTERDAM, NETHERLANDS"
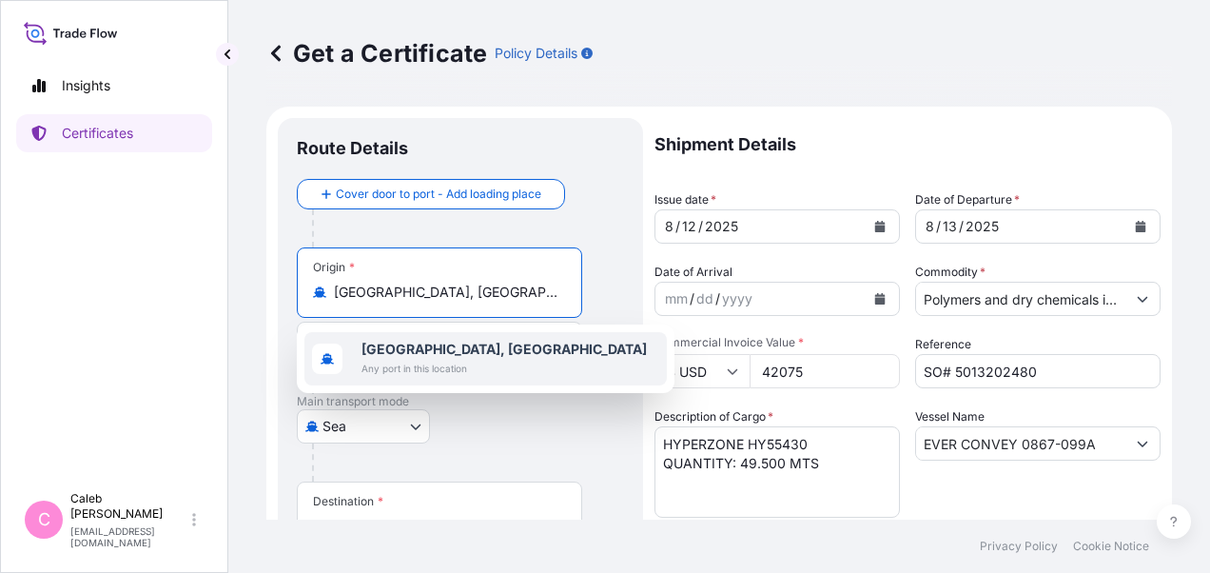
click at [509, 354] on b "Rotterdam, Netherlands" at bounding box center [504, 349] width 285 height 16
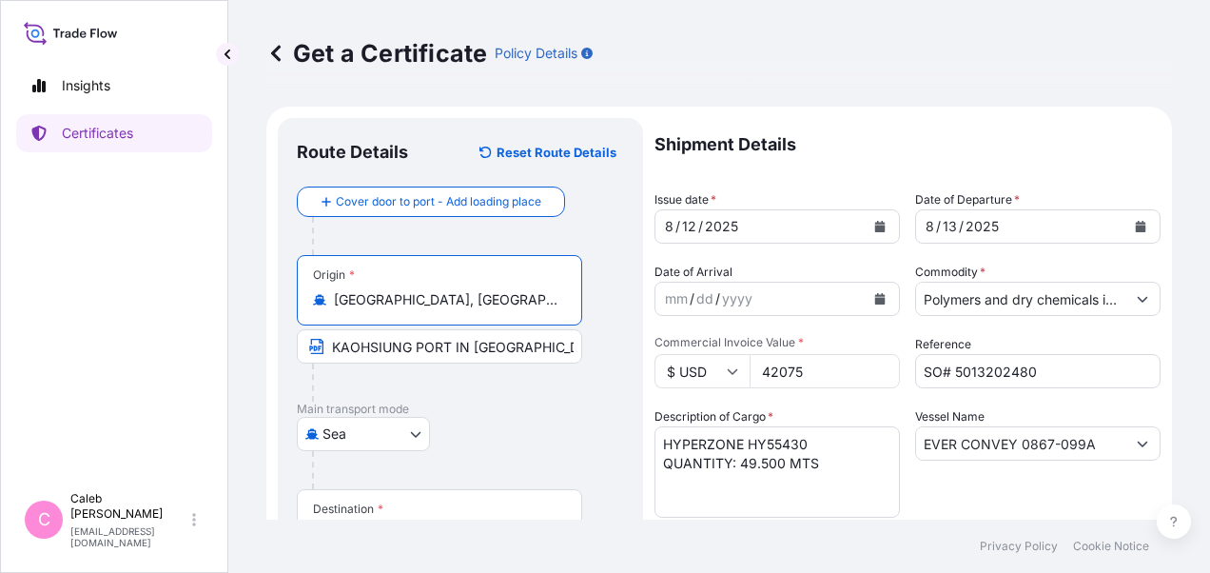
type input "Rotterdam, Netherlands"
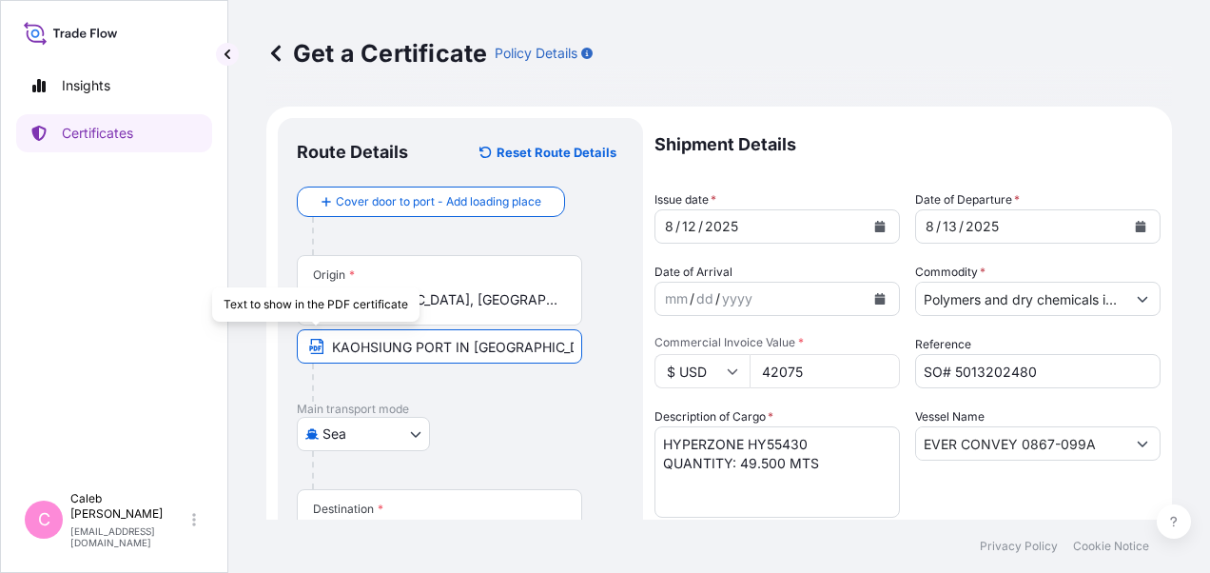
drag, startPoint x: 539, startPoint y: 347, endPoint x: 297, endPoint y: 355, distance: 241.8
click at [297, 355] on input "KAOHSIUNG PORT IN TAIWAN" at bounding box center [439, 346] width 285 height 34
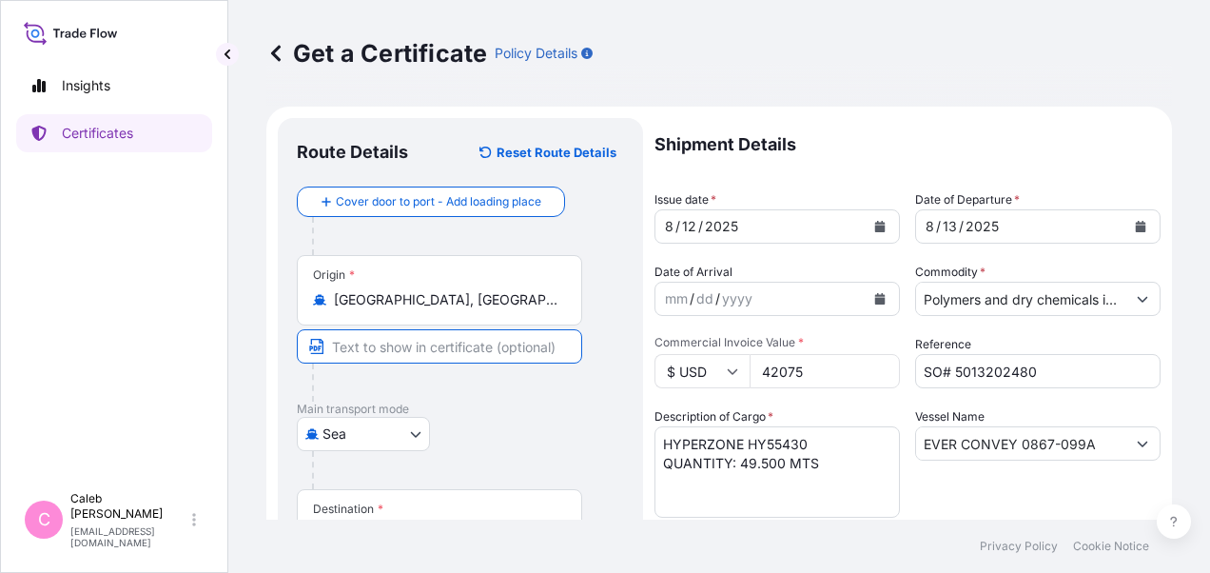
paste input "ROTTERDAM, NETHERLANDS"
type input "ROTTERDAM, NETHERLANDS"
click at [487, 405] on p "Main transport mode" at bounding box center [460, 409] width 327 height 15
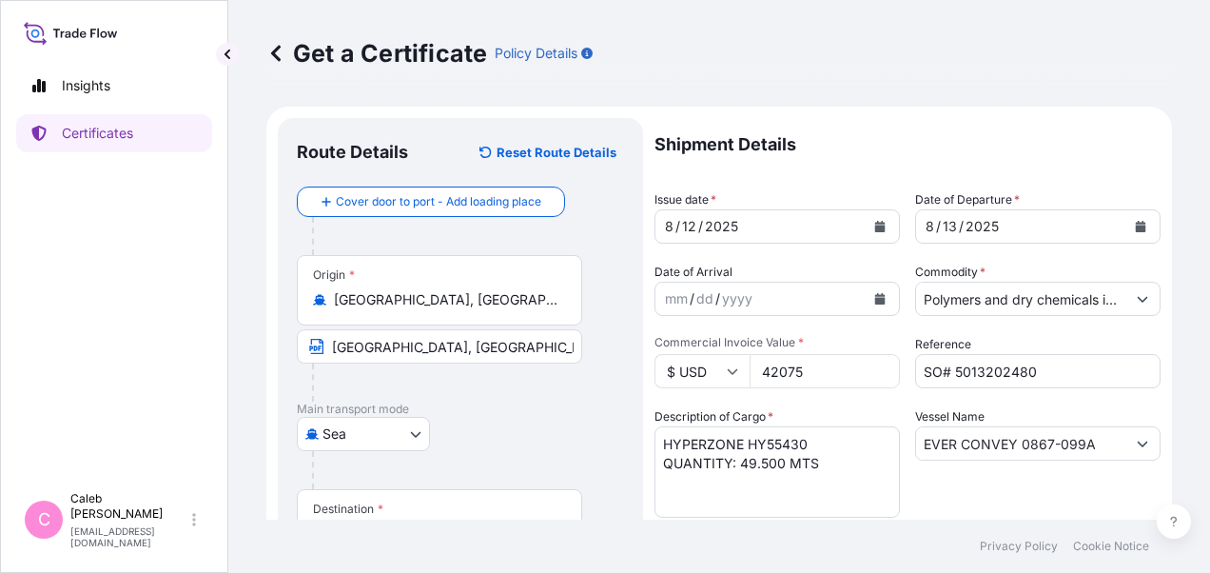
click at [508, 417] on div "Sea Air Road Sea" at bounding box center [460, 434] width 327 height 34
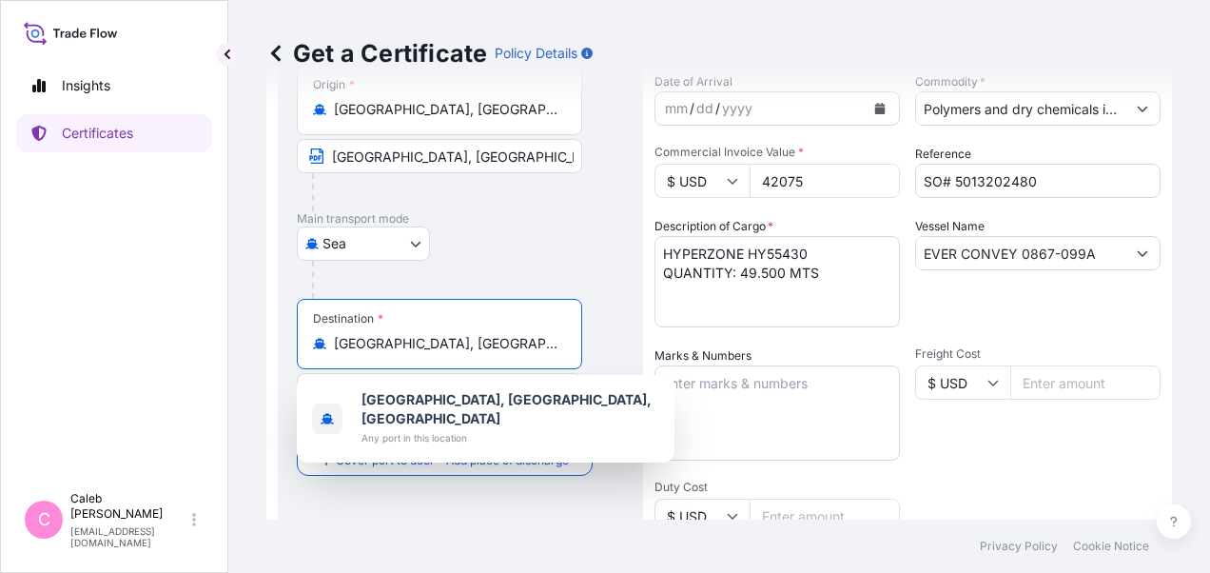
drag, startPoint x: 518, startPoint y: 345, endPoint x: 323, endPoint y: 342, distance: 194.1
click at [323, 342] on div "Qingdao, Shandong, China" at bounding box center [439, 343] width 253 height 19
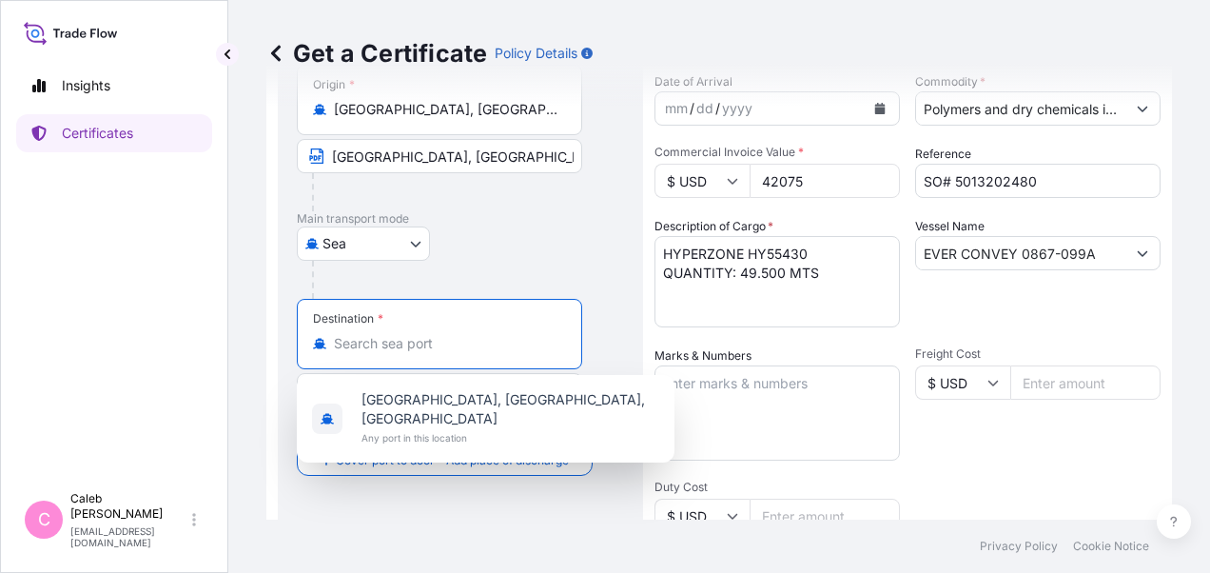
paste input "HUANGPU PORT, CHINA"
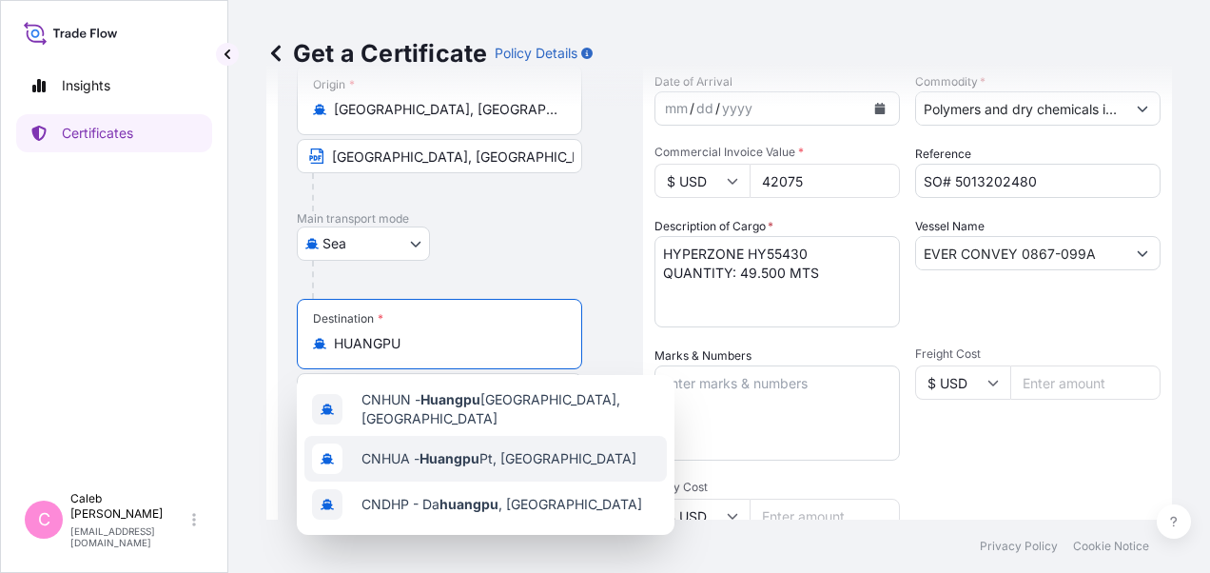
click at [508, 457] on span "CNHUA - Huangpu Pt, China" at bounding box center [499, 458] width 275 height 19
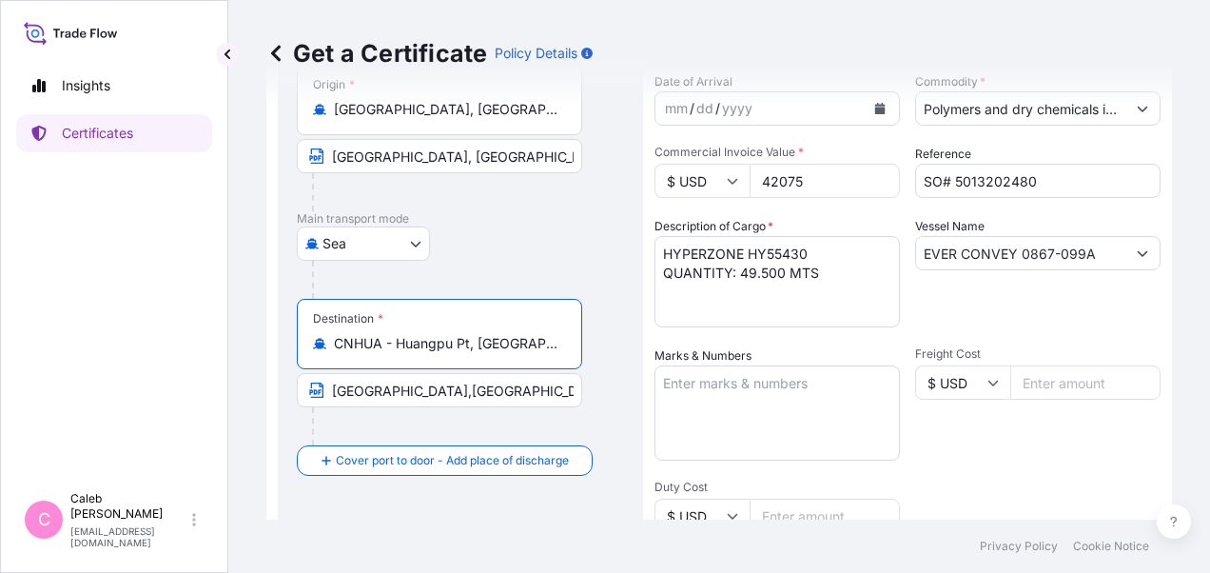
type input "CNHUA - Huangpu Pt, China"
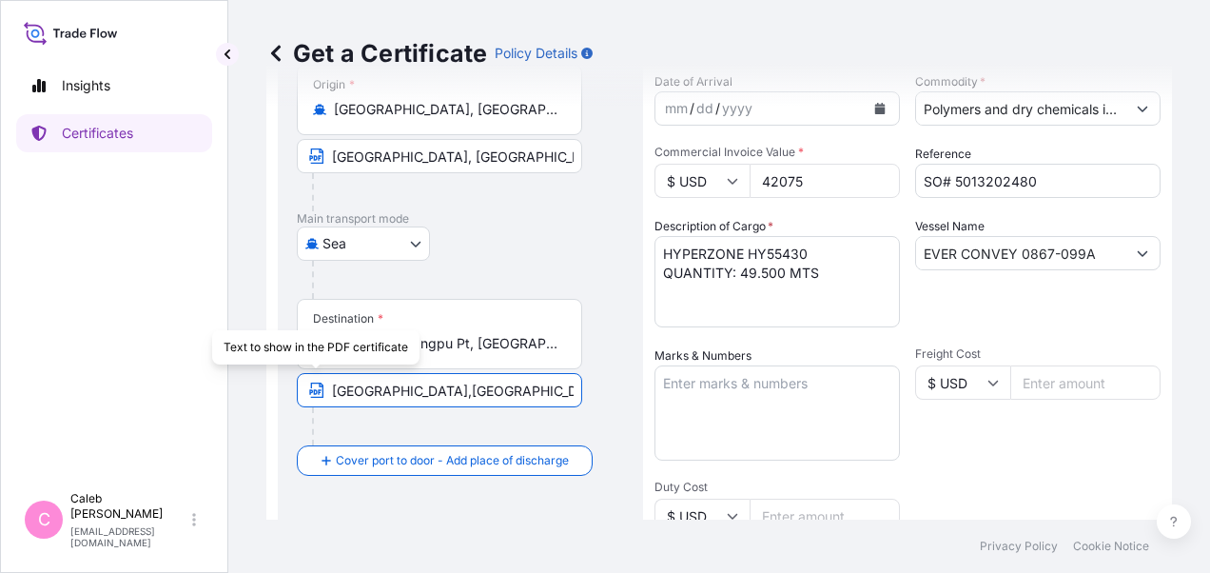
drag, startPoint x: 457, startPoint y: 389, endPoint x: 310, endPoint y: 398, distance: 146.8
click at [310, 398] on span "QINGDAO,CHINA" at bounding box center [439, 390] width 285 height 34
paste input "HUANGPU PORT, CHINA"
type input "HUANGPU PORT, CHINA"
click at [425, 425] on div at bounding box center [447, 426] width 270 height 38
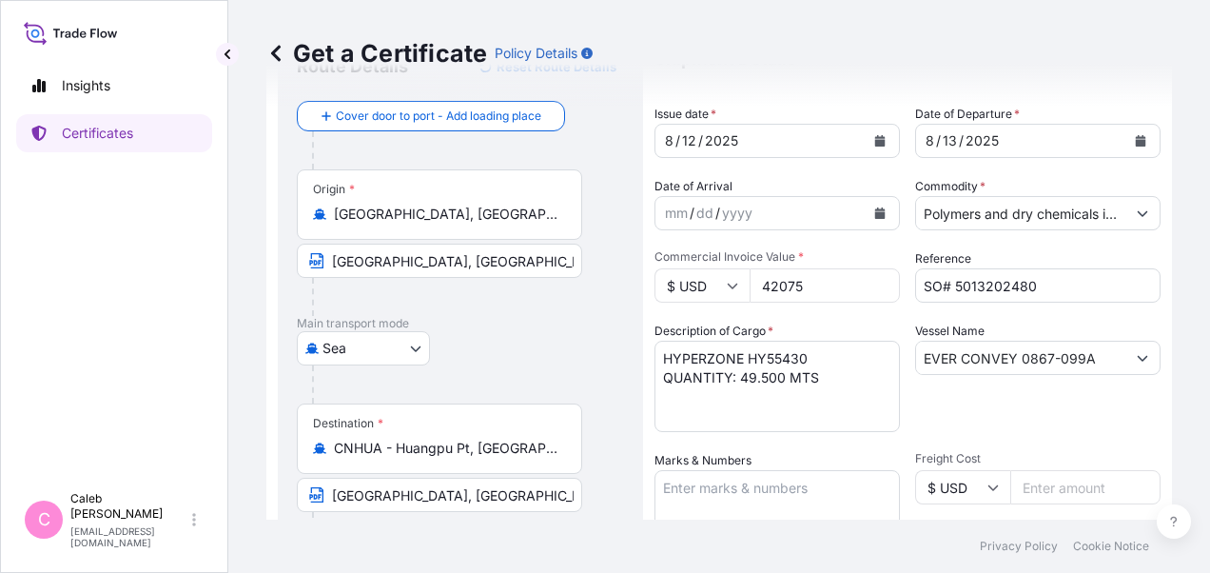
scroll to position [0, 0]
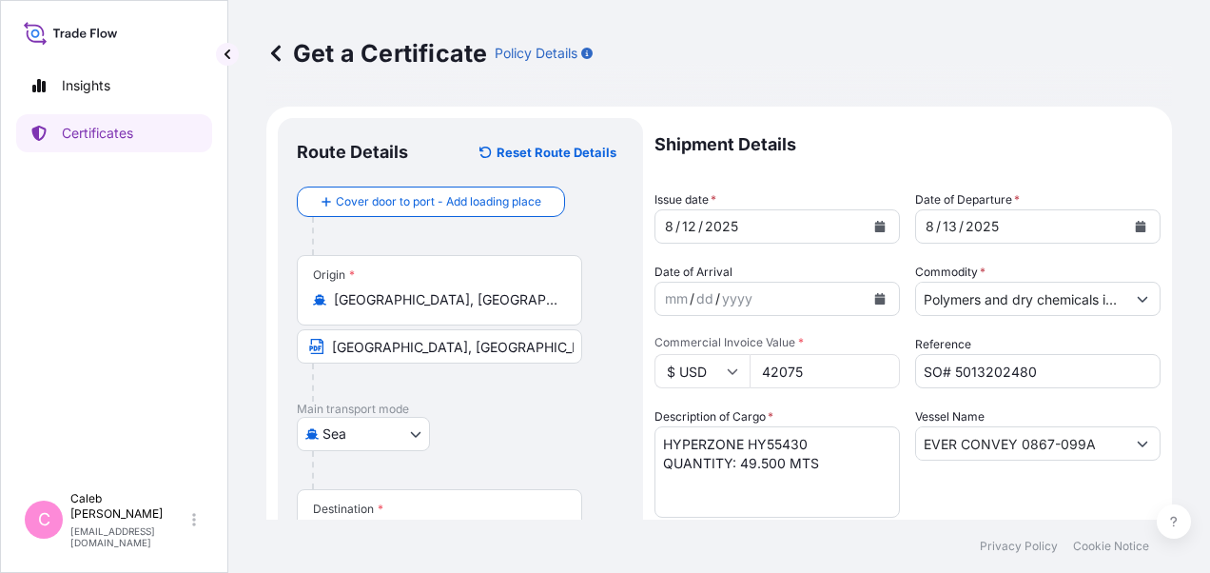
click at [1136, 223] on icon "Calendar" at bounding box center [1141, 226] width 10 height 11
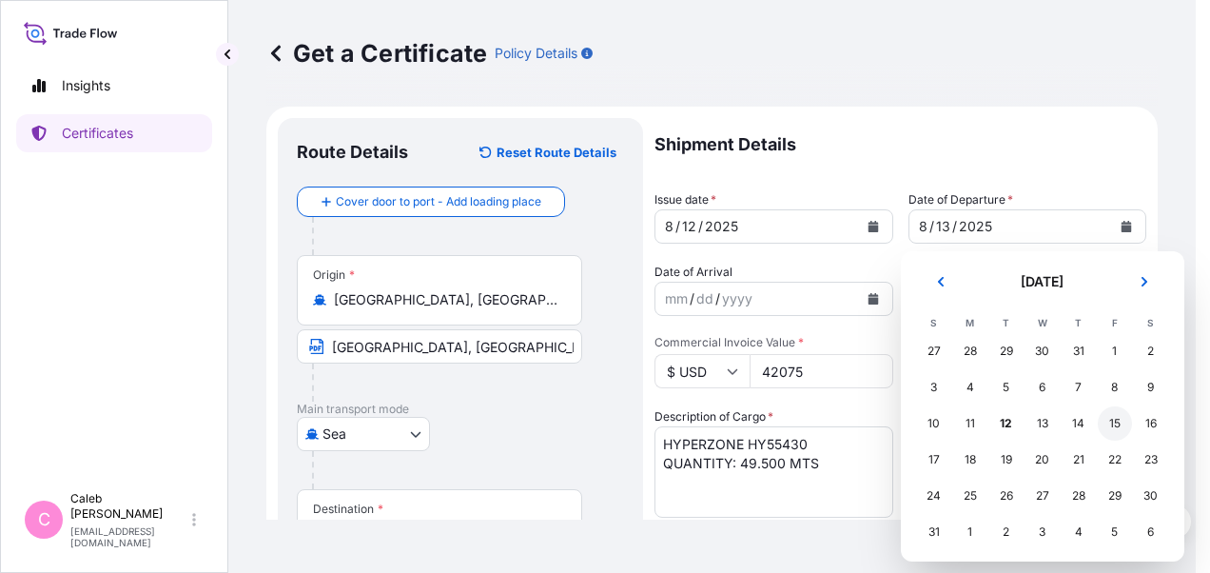
click at [1111, 424] on div "15" at bounding box center [1115, 423] width 34 height 34
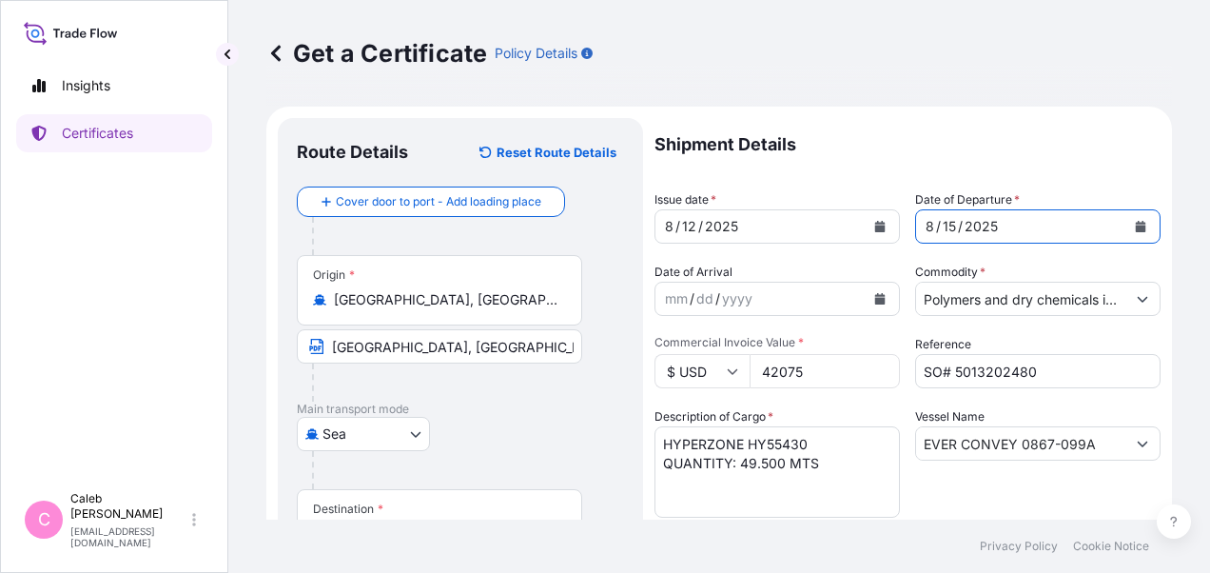
click at [874, 232] on button "Calendar" at bounding box center [880, 226] width 30 height 30
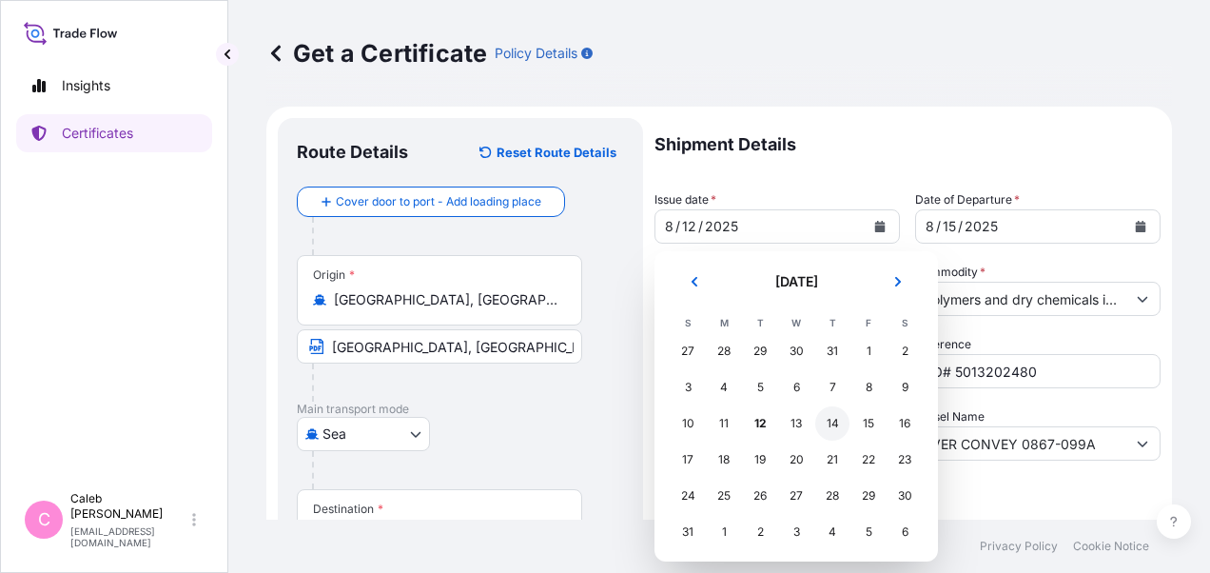
click at [833, 422] on div "14" at bounding box center [832, 423] width 34 height 34
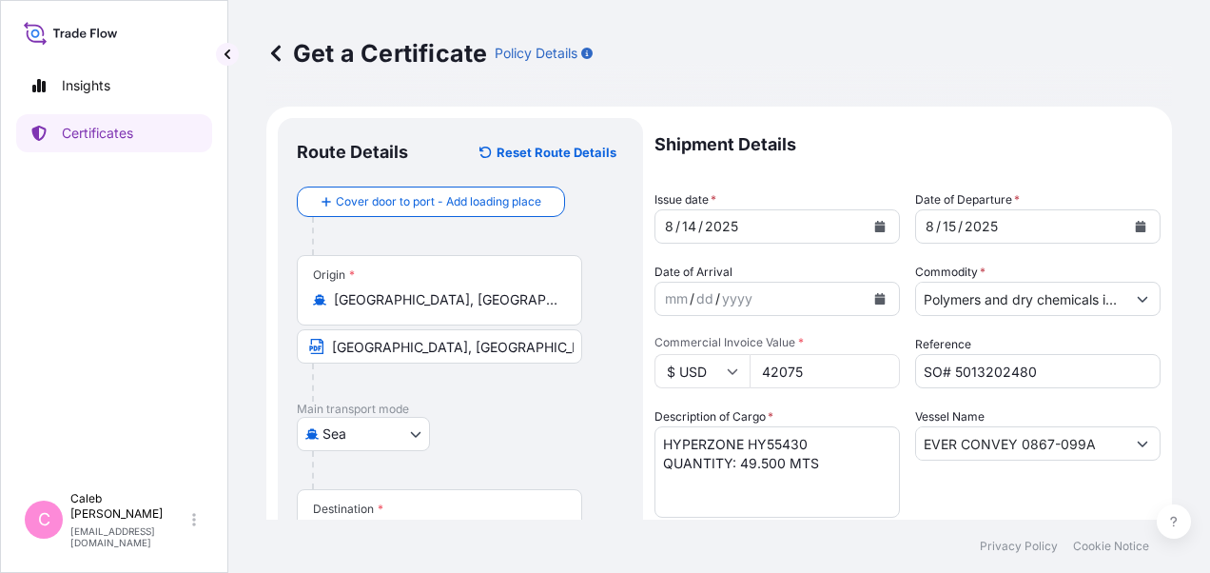
drag, startPoint x: 808, startPoint y: 371, endPoint x: 739, endPoint y: 371, distance: 68.5
click at [739, 371] on div "$ USD 42075" at bounding box center [777, 371] width 245 height 34
paste input "9005.00"
type input "49005.00"
click at [727, 374] on icon at bounding box center [732, 370] width 11 height 11
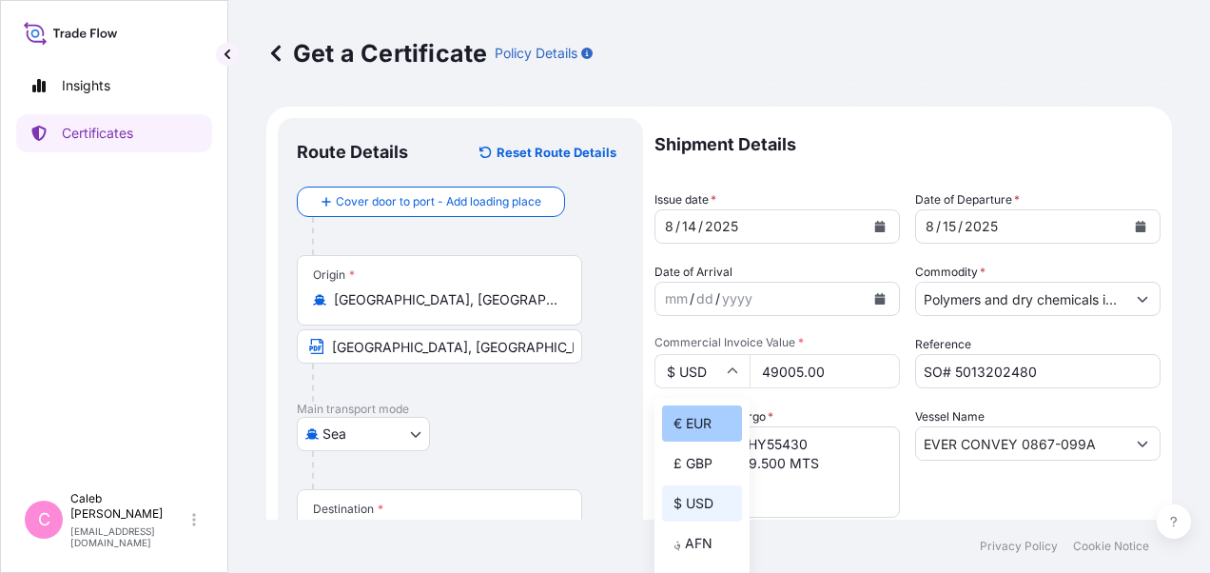
click at [716, 411] on div "€ EUR" at bounding box center [702, 423] width 80 height 36
type input "€ EUR"
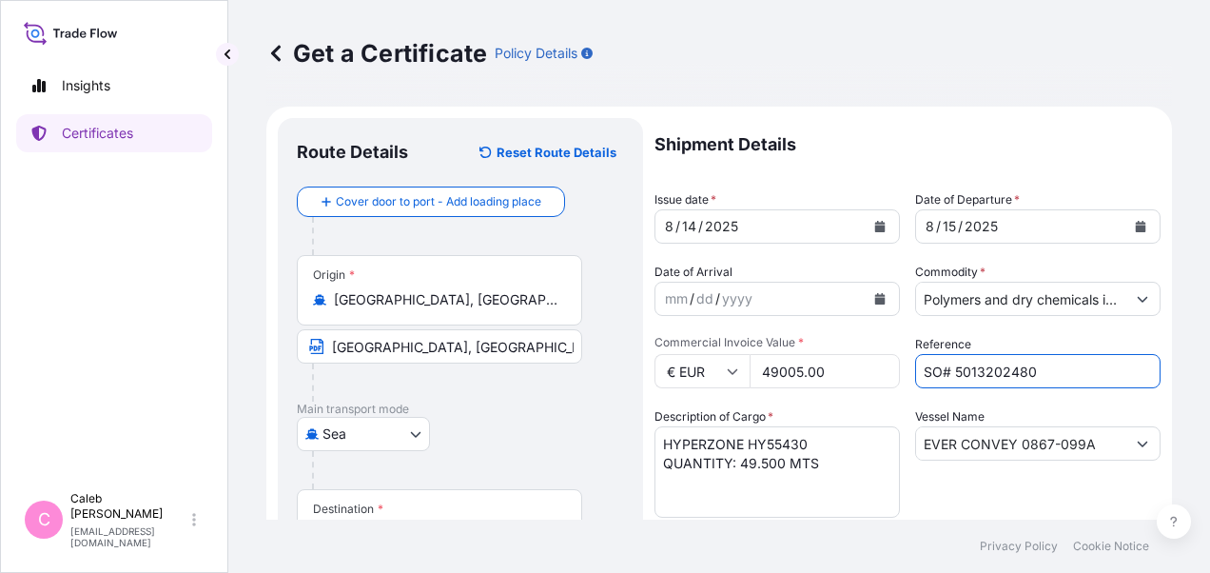
drag, startPoint x: 1028, startPoint y: 371, endPoint x: 950, endPoint y: 369, distance: 78.0
click at [950, 369] on input "SO# 5013202480" at bounding box center [1037, 371] width 245 height 34
paste input "176247"
type input "SO# 5013176247"
click at [861, 407] on div "Description of Cargo * HYPERZONE HY55430 QUANTITY: 49.500 MTS" at bounding box center [777, 462] width 245 height 110
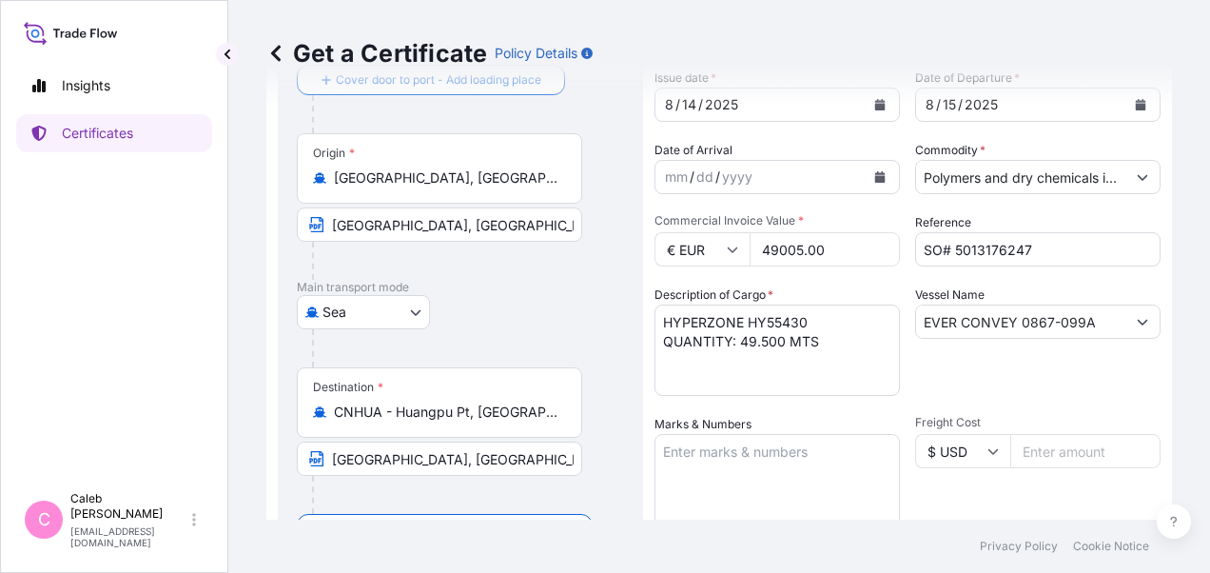
scroll to position [190, 0]
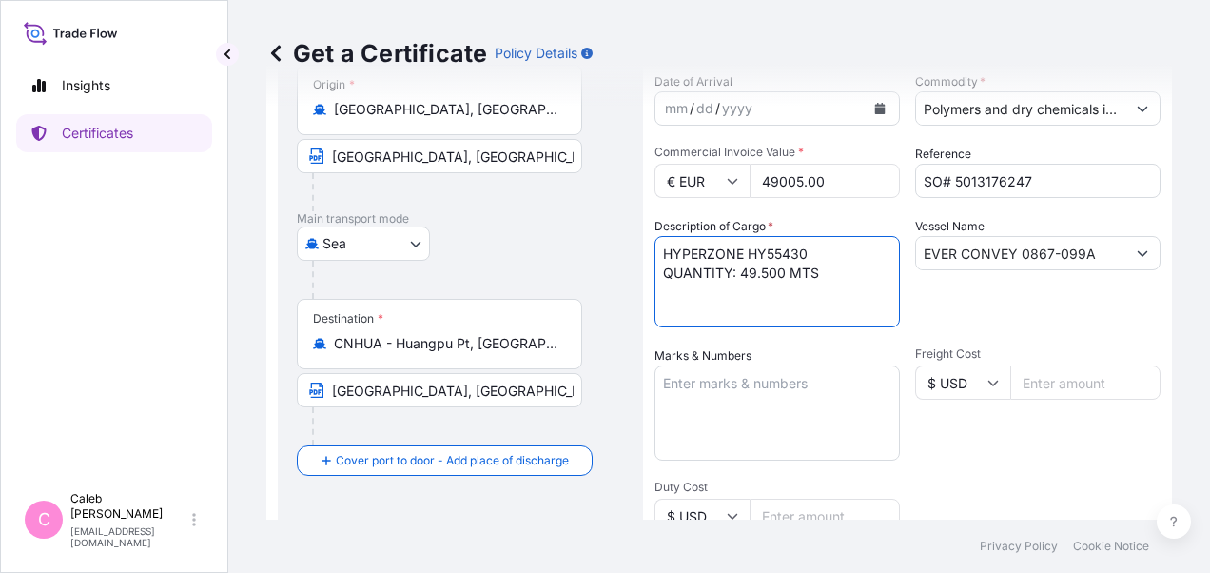
drag, startPoint x: 810, startPoint y: 253, endPoint x: 647, endPoint y: 257, distance: 162.7
click at [647, 257] on form "Route Details Reset Route Details Cover door to port - Add loading place Place …" at bounding box center [719, 479] width 906 height 1127
paste textarea "24.750 MTS OF PP HIFAX X 1956 A"
click at [816, 306] on textarea "HYPERZONE HY55430 QUANTITY: 49.500 MTS" at bounding box center [777, 281] width 245 height 91
click at [750, 246] on textarea "HYPERZONE HY55430 QUANTITY: 49.500 MTS" at bounding box center [777, 281] width 245 height 91
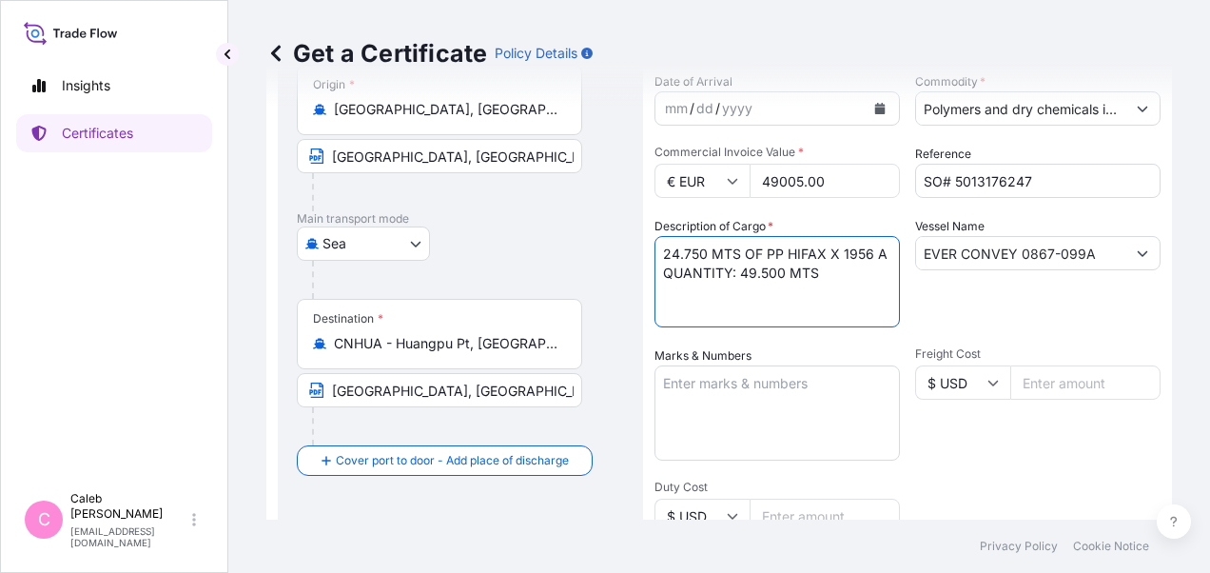
drag, startPoint x: 767, startPoint y: 253, endPoint x: 666, endPoint y: 257, distance: 100.9
click at [666, 257] on textarea "HYPERZONE HY55430 QUANTITY: 49.500 MTS" at bounding box center [777, 281] width 245 height 91
click at [814, 272] on textarea "HYPERZONE HY55430 QUANTITY: 49.500 MTS" at bounding box center [777, 281] width 245 height 91
paste textarea "24.750 MTS OF"
type textarea "PP HIFAX X 1956 A QUANTITY: 24.750 MTS"
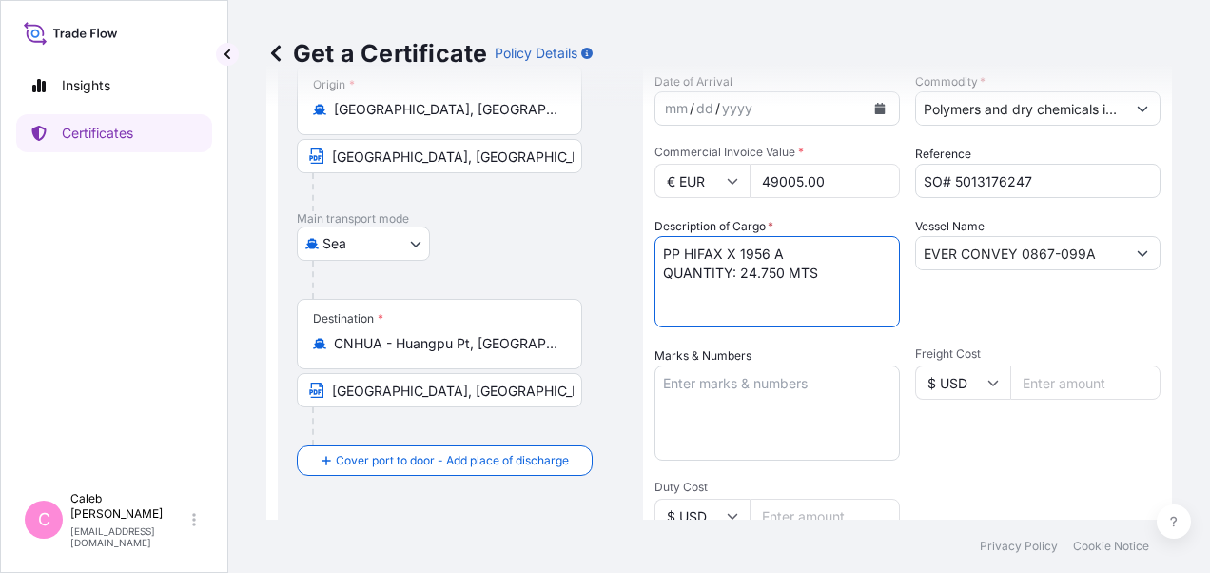
click at [959, 291] on div "Vessel Name EVER CONVEY 0867-099A" at bounding box center [1037, 272] width 245 height 110
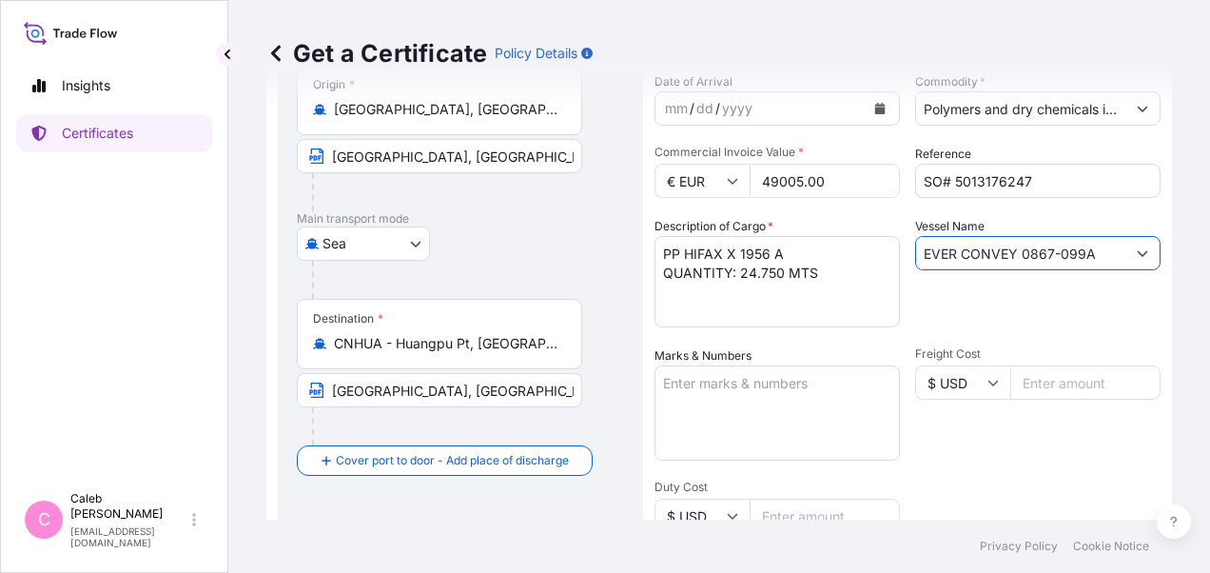
drag, startPoint x: 1090, startPoint y: 253, endPoint x: 898, endPoint y: 251, distance: 192.2
click at [898, 251] on div "Shipment Details Issue date * 8 / 14 / 2025 Date of Departure * 8 / 15 / 2025 D…" at bounding box center [908, 453] width 506 height 1051
paste input "ACE 1353-015E"
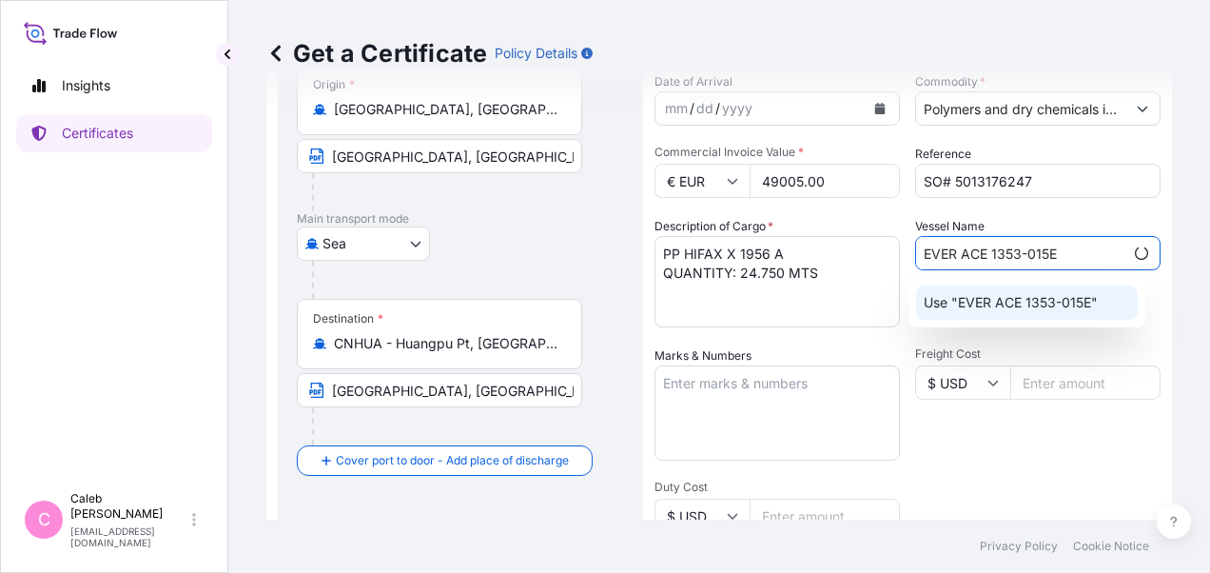
click at [1064, 300] on p "Use "EVER ACE 1353-015E"" at bounding box center [1011, 302] width 174 height 19
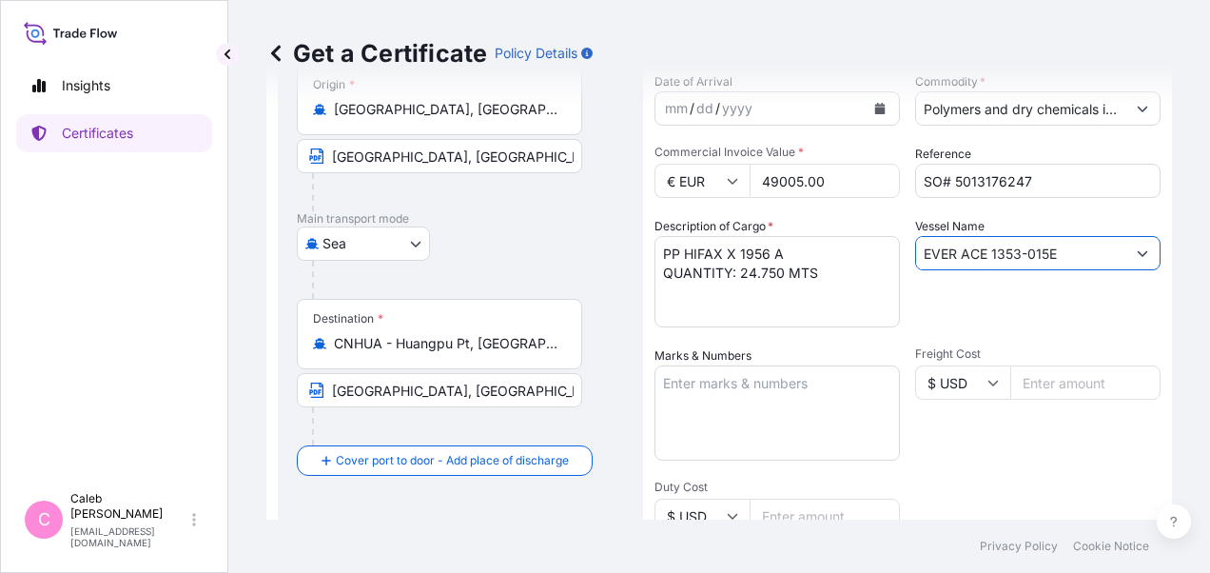
type input "EVER ACE 1353-015E"
drag, startPoint x: 1063, startPoint y: 300, endPoint x: 1034, endPoint y: 305, distance: 29.1
click at [1062, 300] on div "Vessel Name EVER ACE 1353-015E" at bounding box center [1037, 272] width 245 height 110
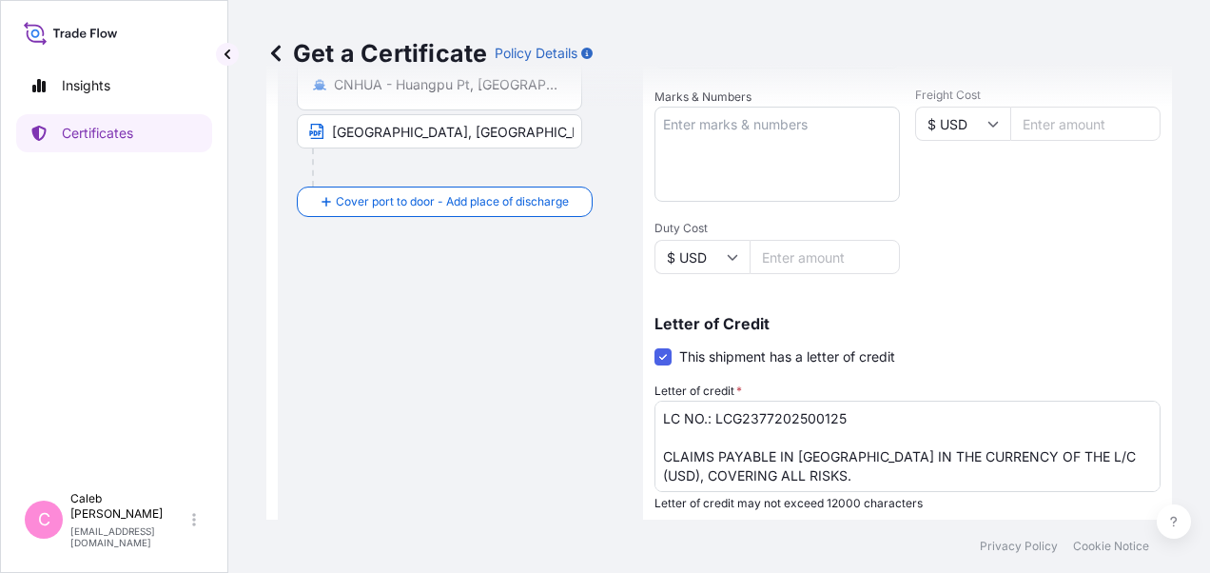
scroll to position [476, 0]
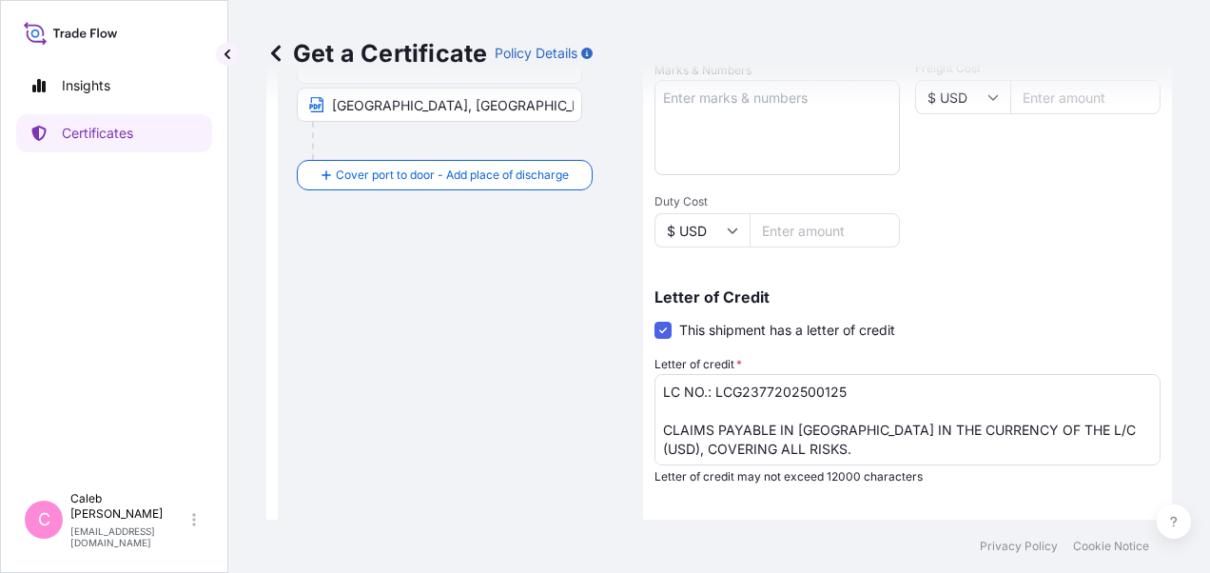
click at [301, 377] on div "Route Details Reset Route Details Cover door to port - Add loading place Place …" at bounding box center [460, 194] width 327 height 1067
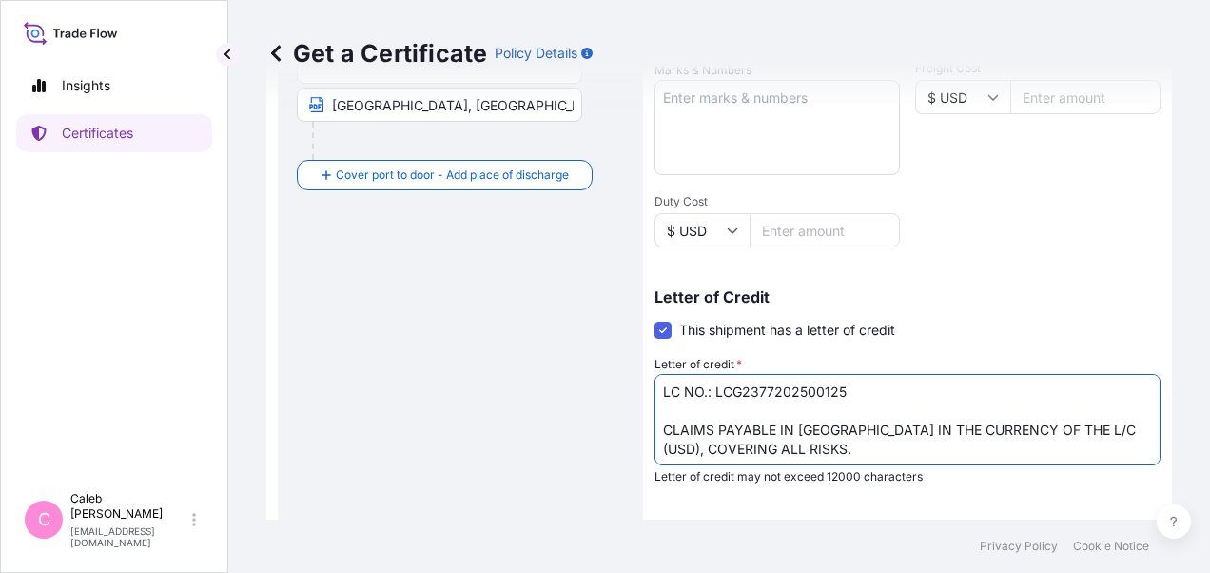
drag, startPoint x: 714, startPoint y: 393, endPoint x: 860, endPoint y: 394, distance: 146.5
click at [860, 394] on textarea "LC NO.: LCG2377202500125 CLAIMS PAYABLE IN CHINA IN THE CURRENCY OF THE L/C (US…" at bounding box center [908, 419] width 506 height 91
paste textarea "44289C50093"
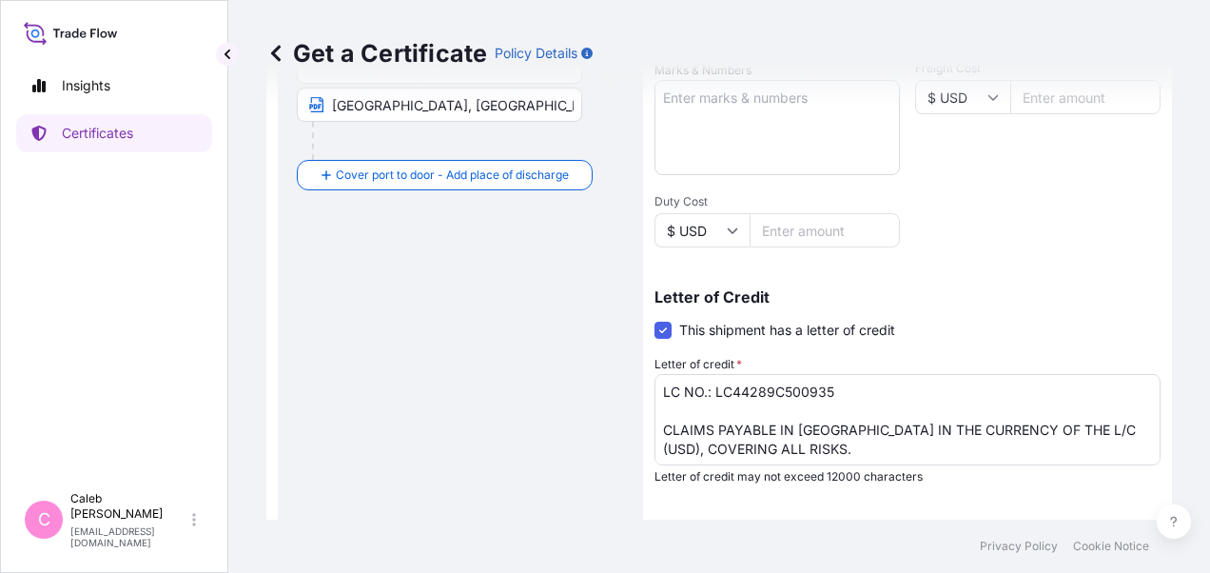
click at [318, 314] on div "Route Details Reset Route Details Cover door to port - Add loading place Place …" at bounding box center [460, 194] width 327 height 1067
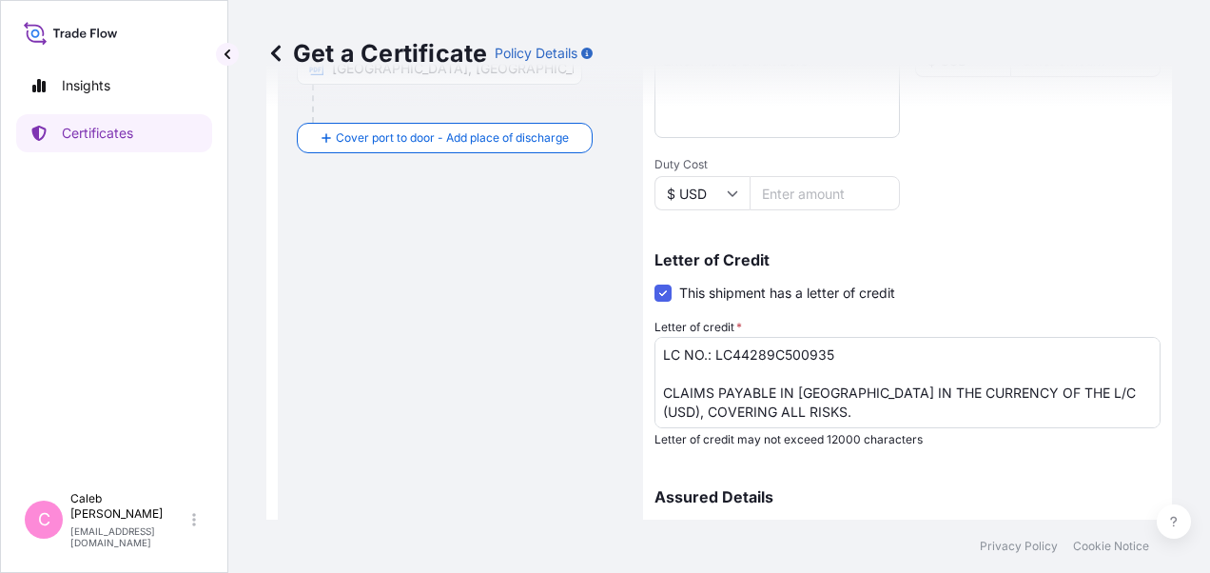
scroll to position [571, 0]
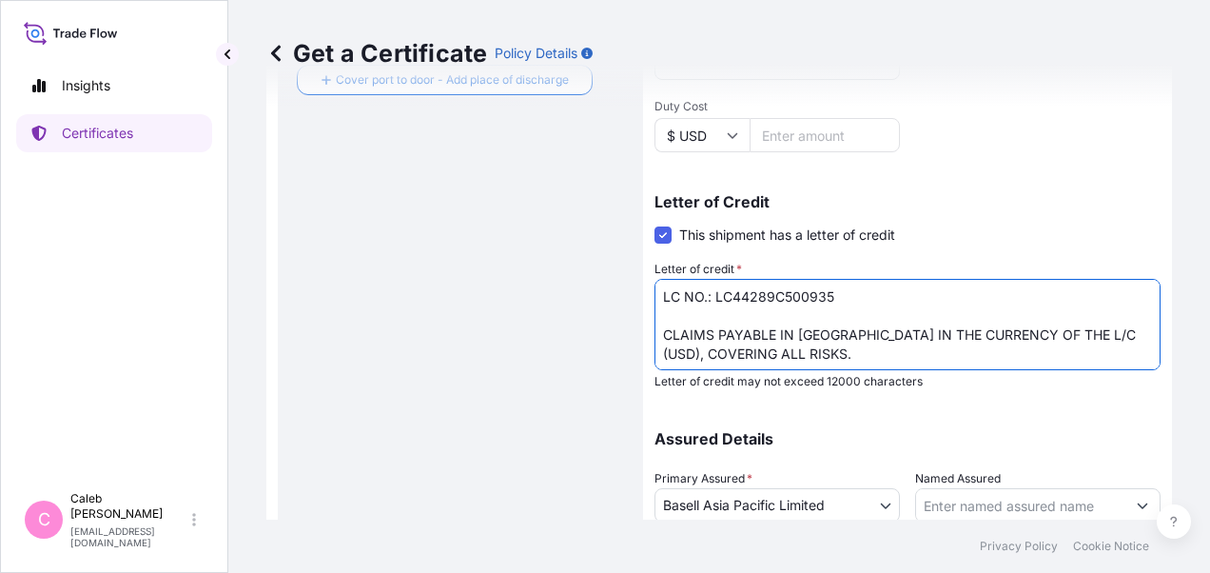
click at [802, 352] on textarea "LC NO.: LCG2377202500125 CLAIMS PAYABLE IN CHINA IN THE CURRENCY OF THE L/C (US…" at bounding box center [908, 324] width 506 height 91
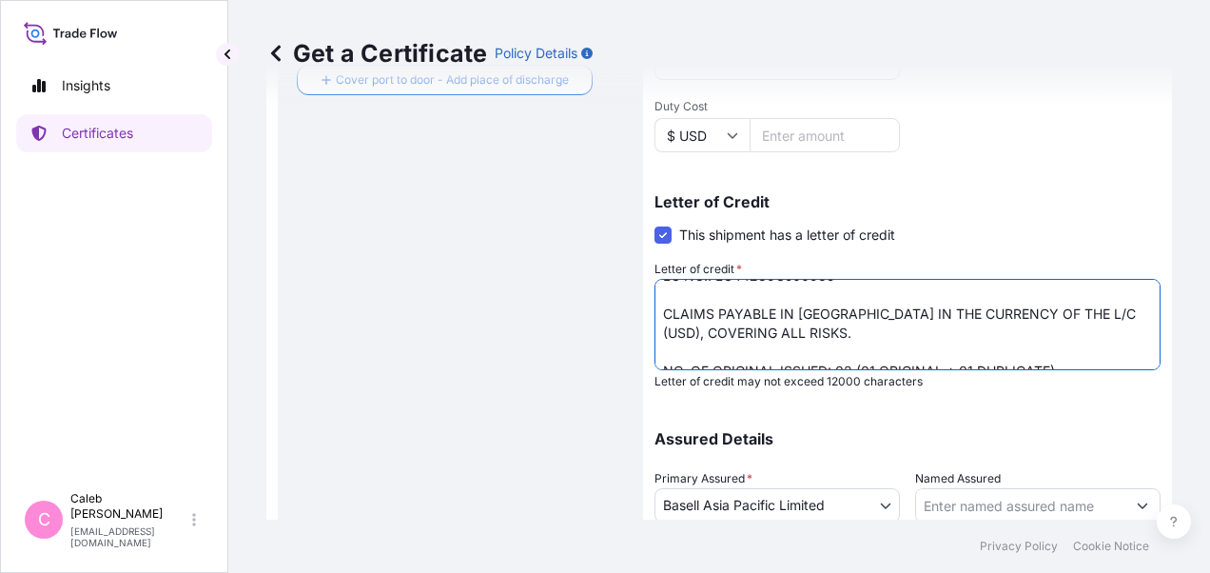
scroll to position [38, 0]
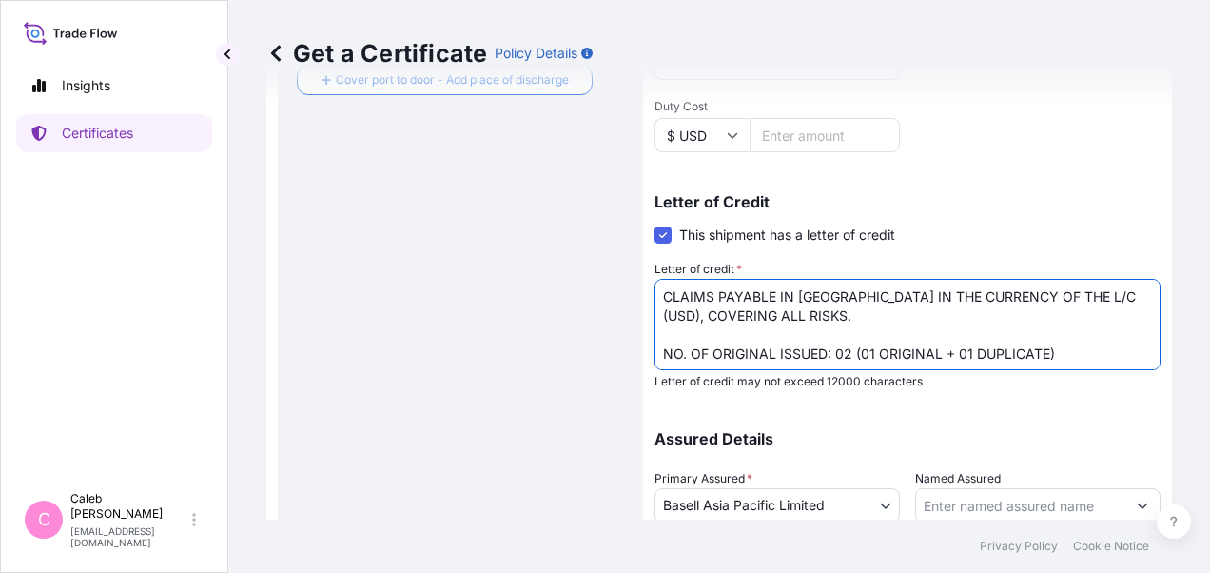
drag, startPoint x: 812, startPoint y: 319, endPoint x: 655, endPoint y: 302, distance: 157.9
click at [655, 302] on textarea "LC NO.: LCG2377202500125 CLAIMS PAYABLE IN CHINA IN THE CURRENCY OF THE L/C (US…" at bounding box center [908, 324] width 506 height 91
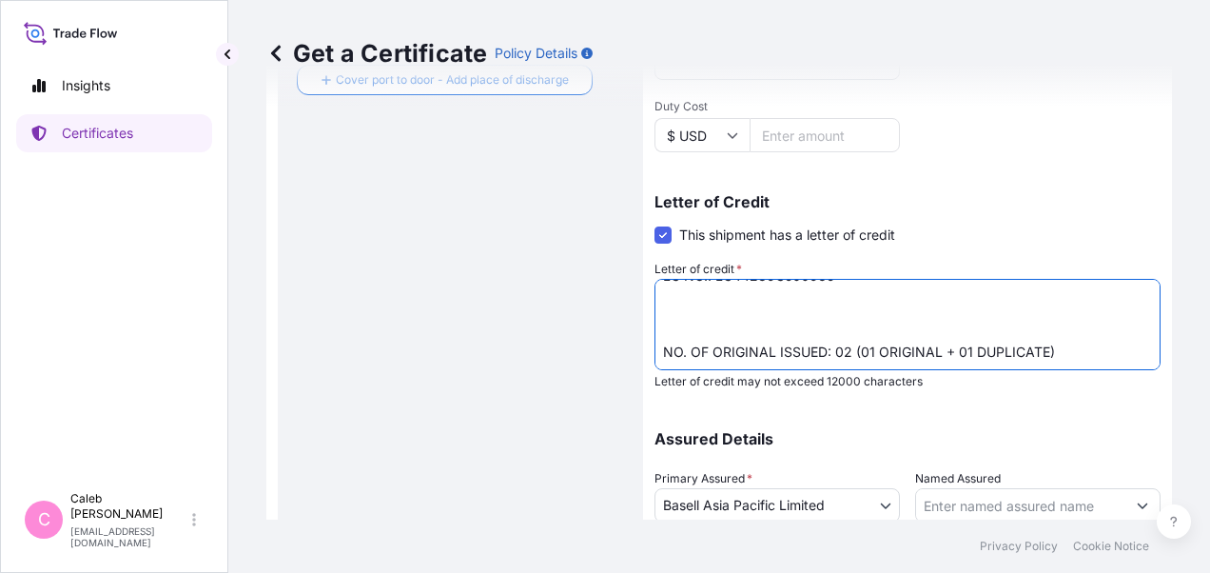
scroll to position [19, 0]
paste textarea "CLAIMS PAYABLE IN CHINA MAINLAND, IN CURRENCY OF THE L/C, BLANK ENDORSED, COVER…"
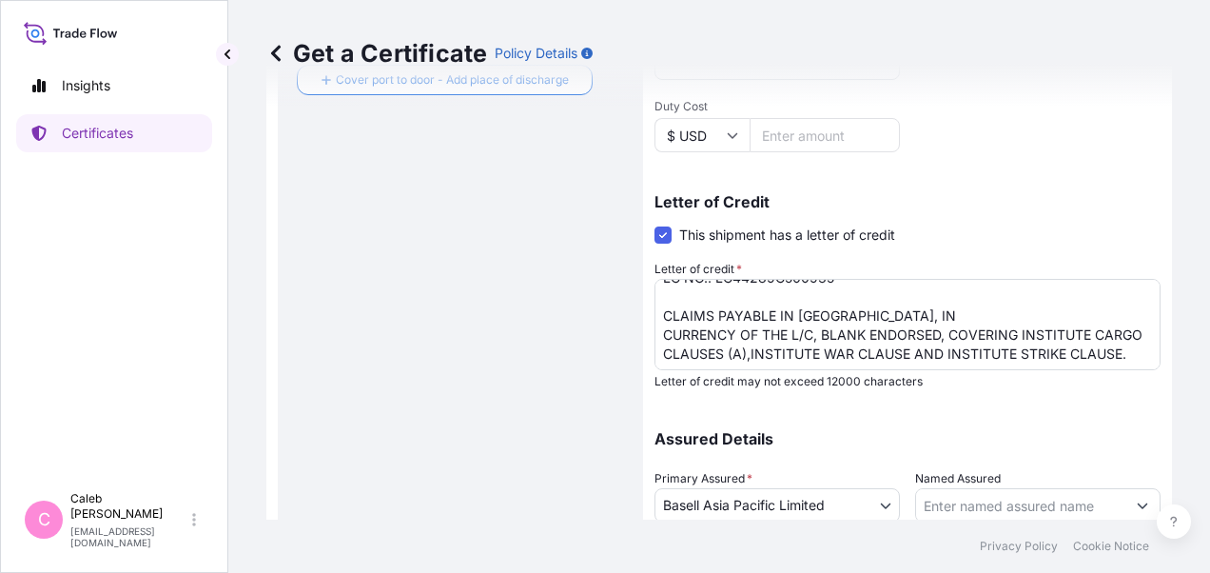
click at [317, 368] on div "Route Details Reset Route Details Cover door to port - Add loading place Place …" at bounding box center [460, 99] width 327 height 1067
click at [753, 336] on textarea "LC NO.: LCG2377202500125 CLAIMS PAYABLE IN CHINA IN THE CURRENCY OF THE L/C (US…" at bounding box center [908, 324] width 506 height 91
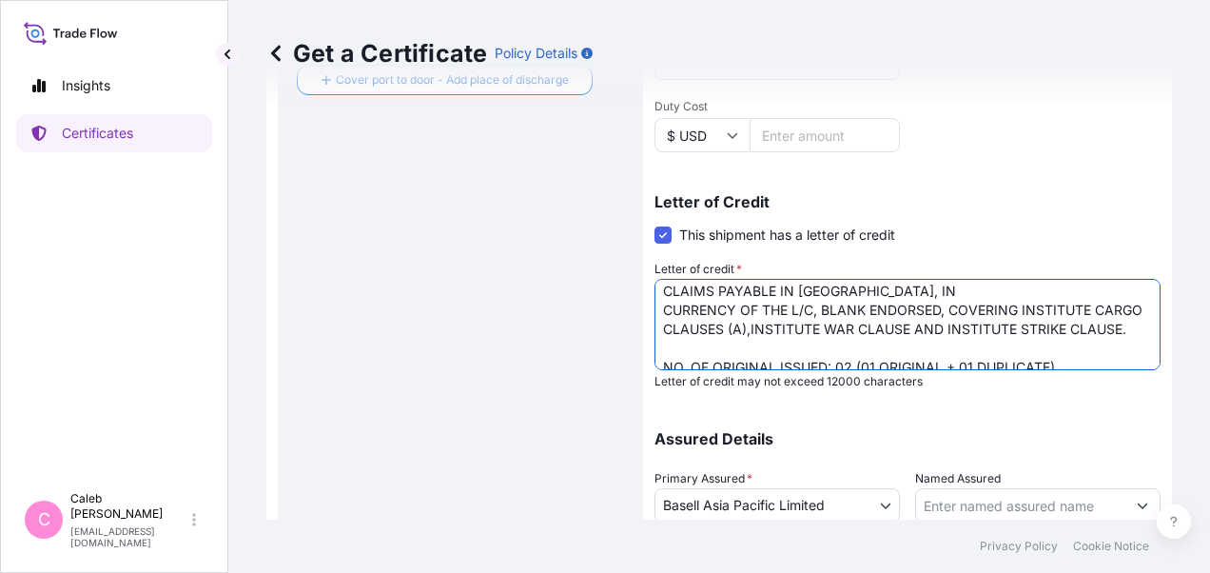
scroll to position [57, 0]
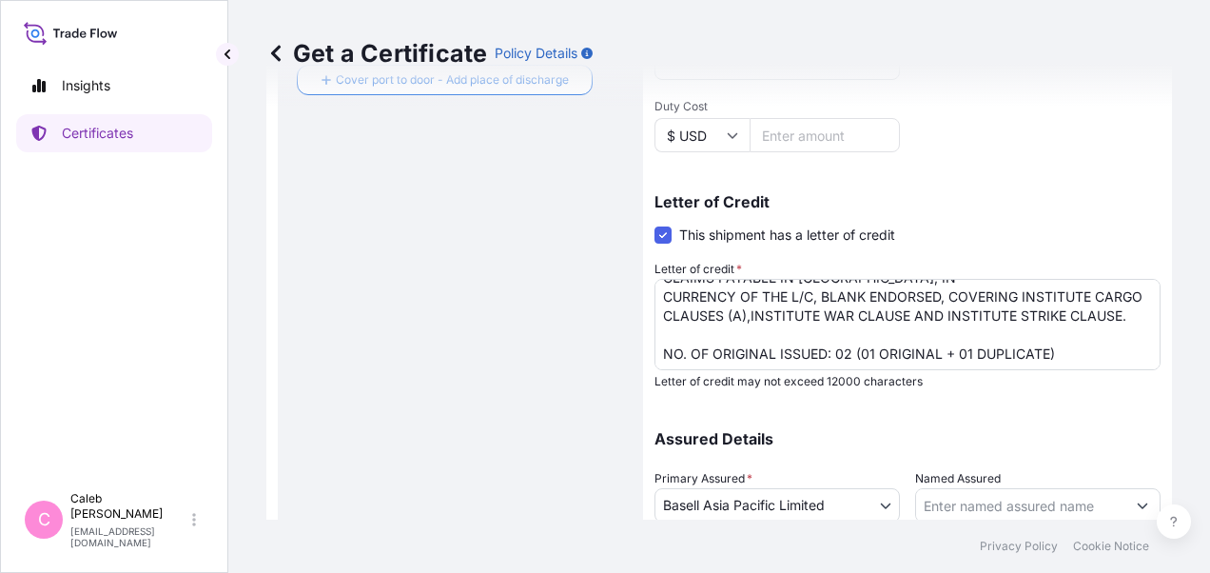
click at [352, 293] on div "Route Details Reset Route Details Cover door to port - Add loading place Place …" at bounding box center [460, 99] width 327 height 1067
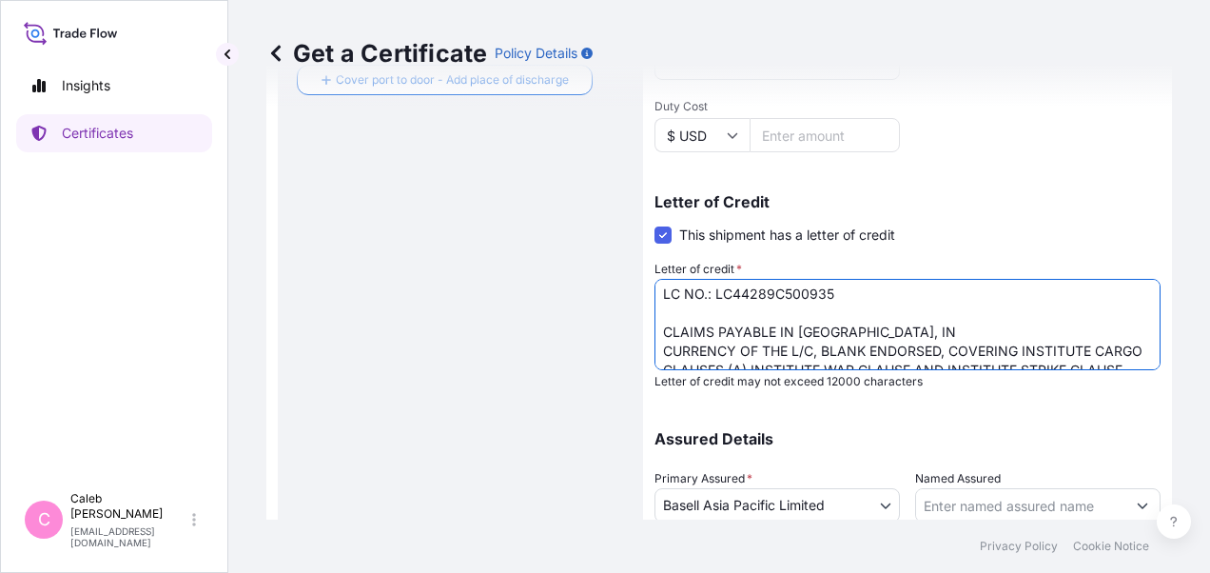
scroll to position [0, 0]
click at [659, 356] on textarea "LC NO.: LCG2377202500125 CLAIMS PAYABLE IN CHINA IN THE CURRENCY OF THE L/C (US…" at bounding box center [908, 324] width 506 height 91
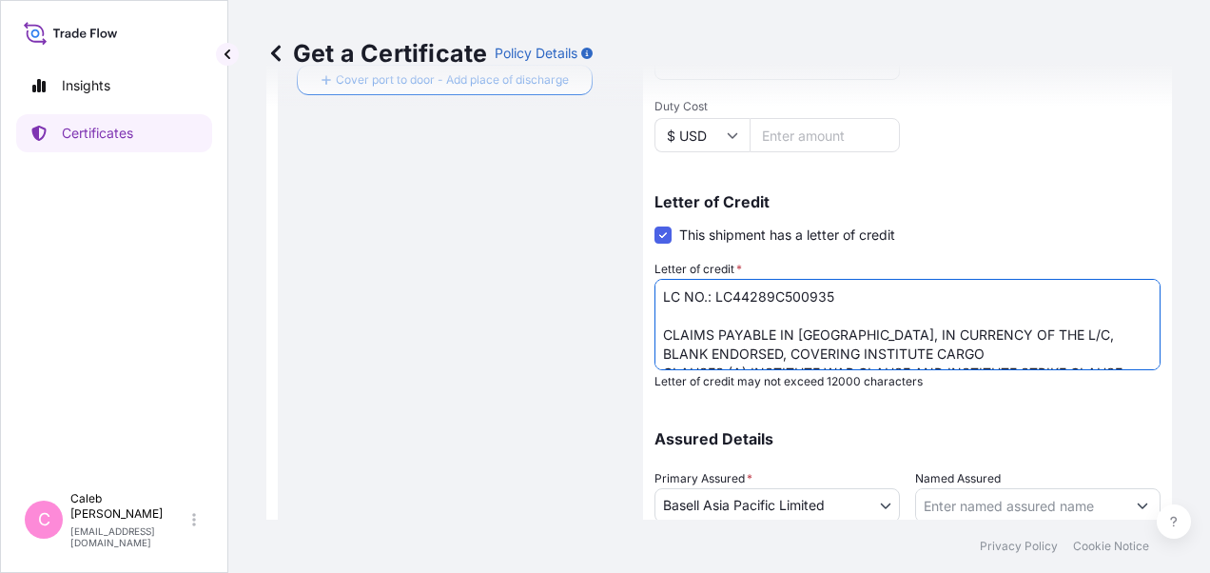
click at [1087, 334] on textarea "LC NO.: LCG2377202500125 CLAIMS PAYABLE IN CHINA IN THE CURRENCY OF THE L/C (US…" at bounding box center [908, 324] width 506 height 91
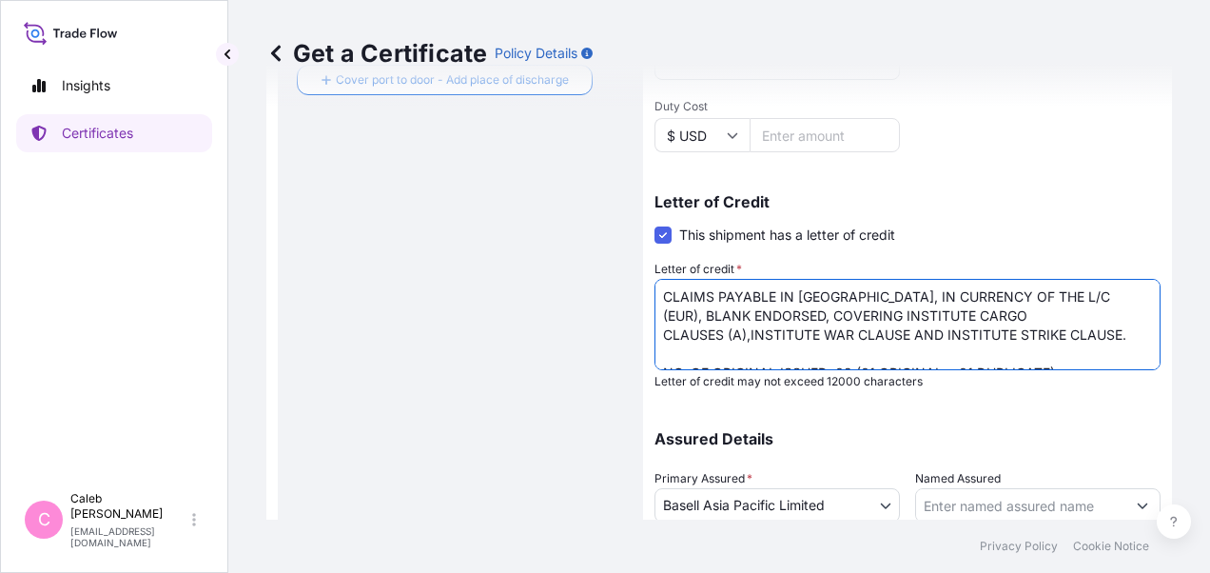
click at [662, 333] on textarea "LC NO.: LCG2377202500125 CLAIMS PAYABLE IN CHINA IN THE CURRENCY OF THE L/C (US…" at bounding box center [908, 324] width 506 height 91
click at [826, 315] on textarea "LC NO.: LCG2377202500125 CLAIMS PAYABLE IN CHINA IN THE CURRENCY OF THE L/C (US…" at bounding box center [908, 324] width 506 height 91
click at [1017, 339] on textarea "LC NO.: LCG2377202500125 CLAIMS PAYABLE IN CHINA IN THE CURRENCY OF THE L/C (US…" at bounding box center [908, 324] width 506 height 91
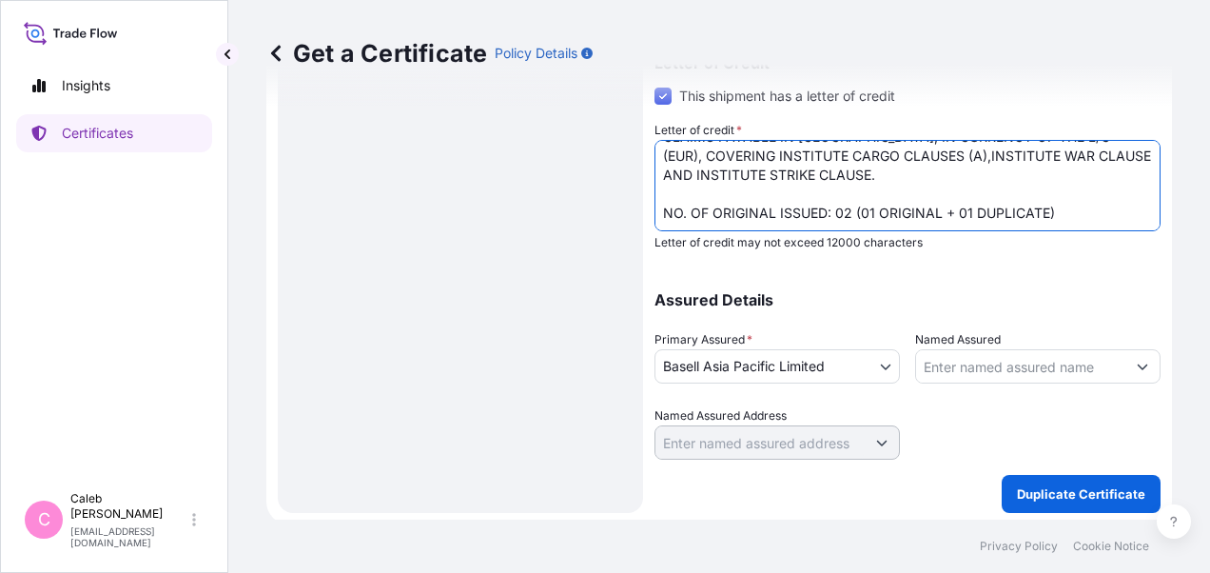
scroll to position [714, 0]
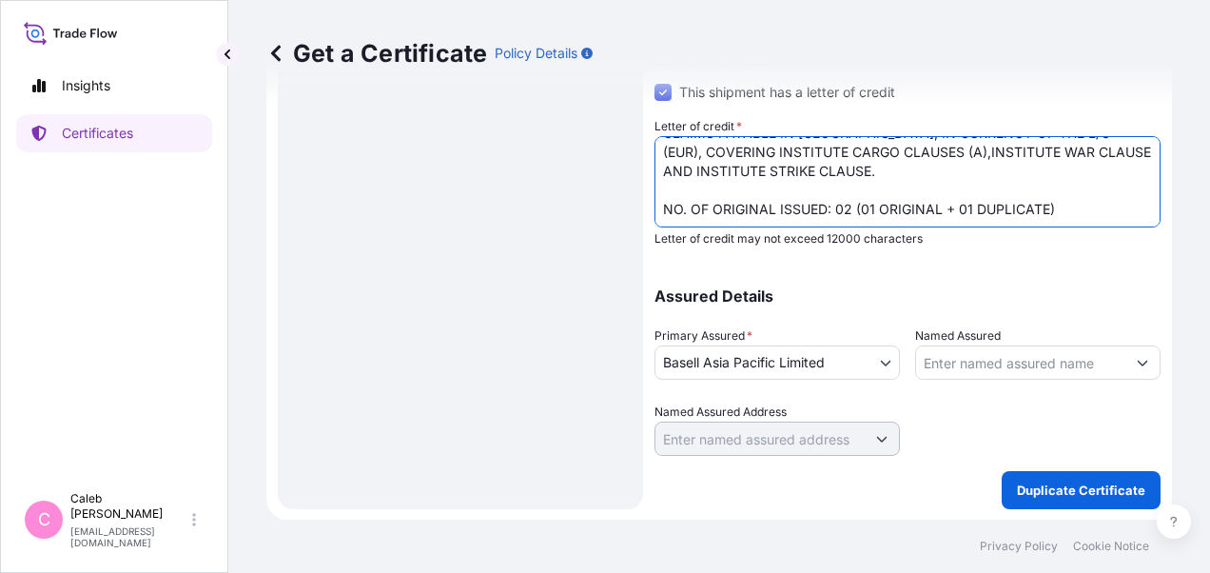
type textarea "LC NO.: LC44289C500935 CLAIMS PAYABLE IN CHINA MAINLAND, IN CURRENCY OF THE L/C…"
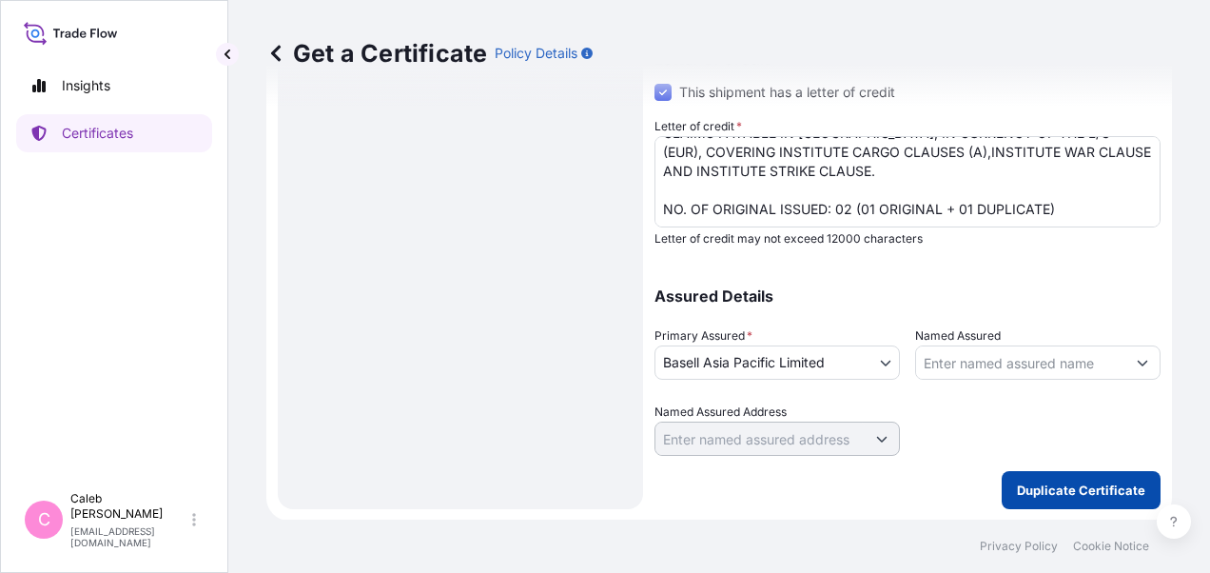
click at [1108, 490] on p "Duplicate Certificate" at bounding box center [1081, 489] width 128 height 19
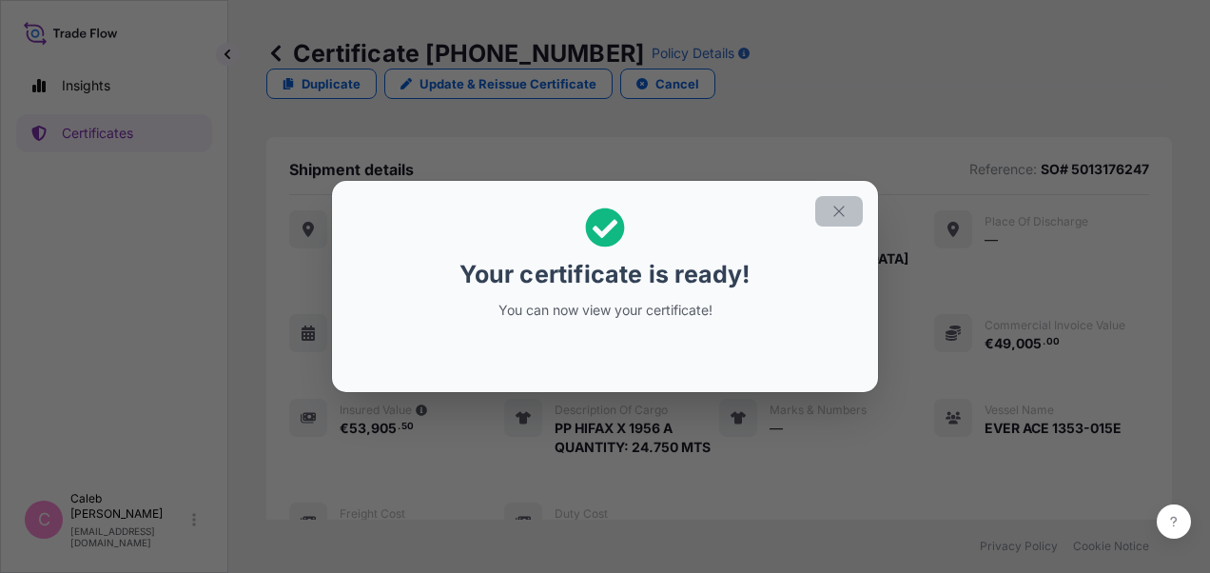
click at [846, 212] on icon "button" at bounding box center [839, 211] width 17 height 17
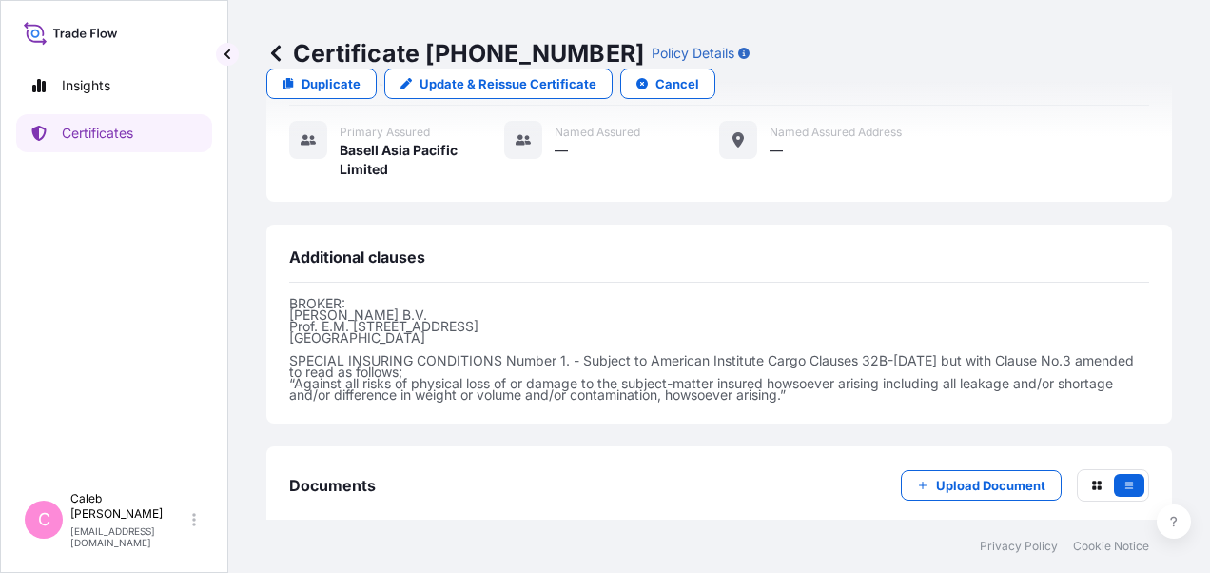
scroll to position [832, 0]
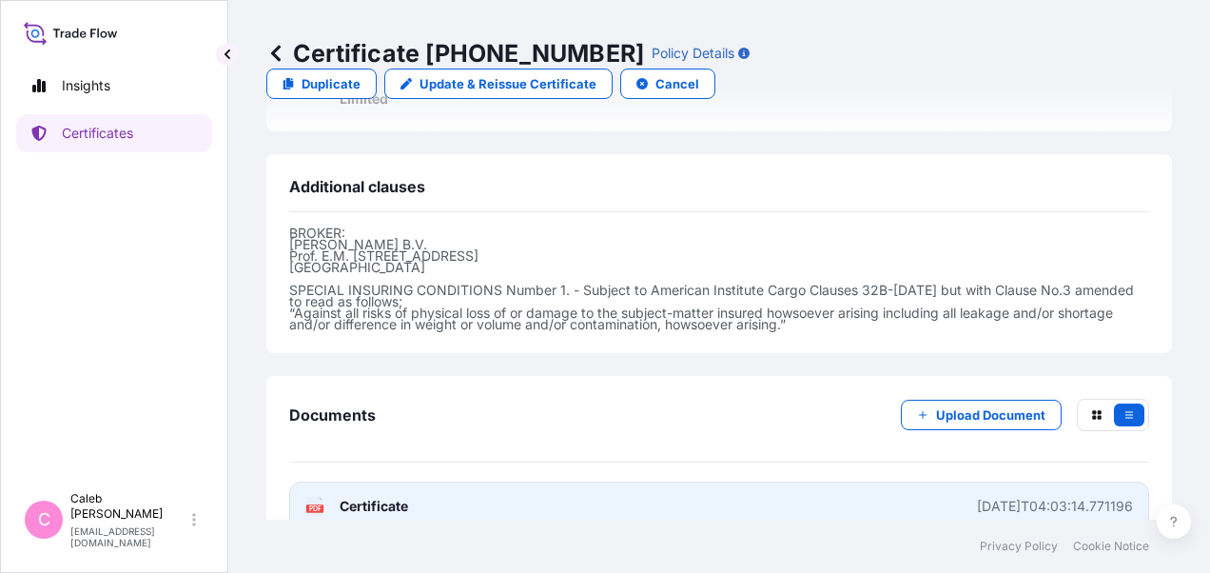
click at [384, 483] on link "PDF Certificate 2025-08-12T04:03:14.771196" at bounding box center [719, 505] width 860 height 49
